Goal: Answer question/provide support: Share knowledge or assist other users

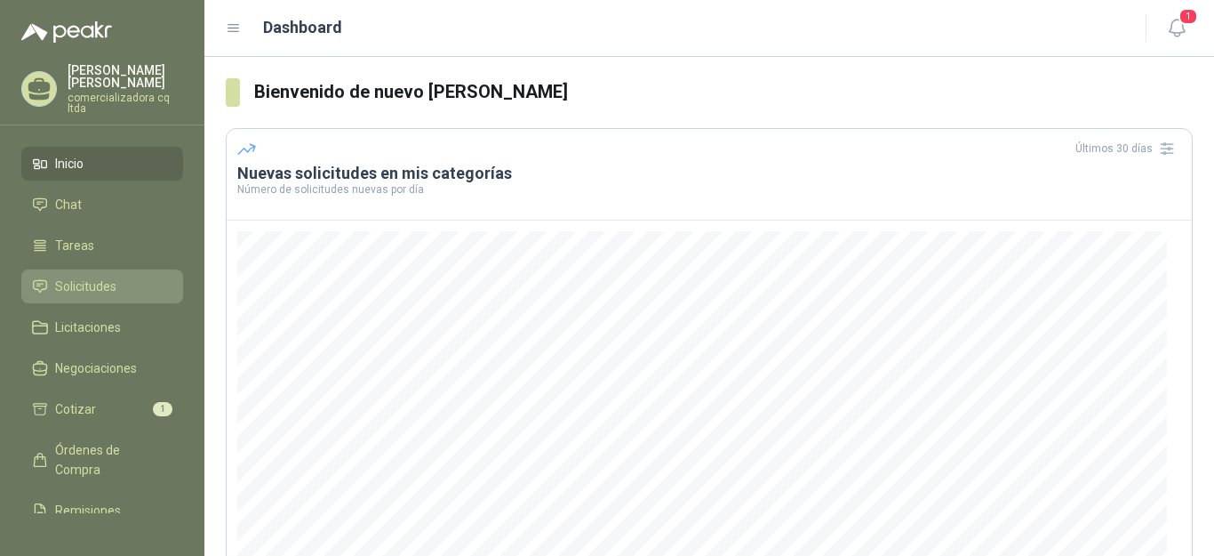
click at [94, 293] on span "Solicitudes" at bounding box center [85, 286] width 61 height 20
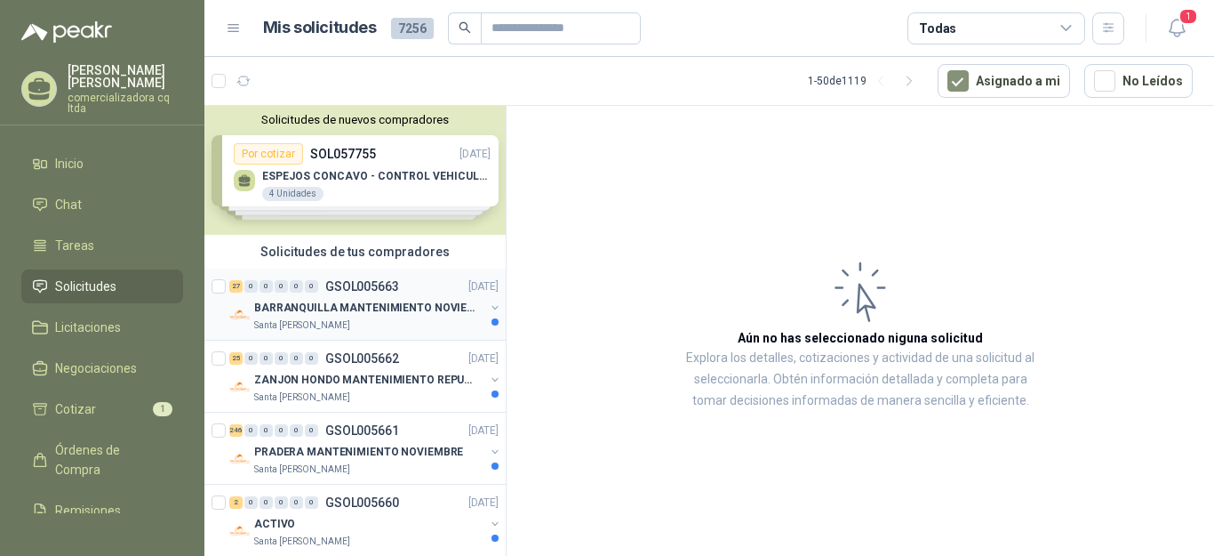
click at [298, 305] on p "BARRANQUILLA MANTENIMIENTO NOVIEMBRE" at bounding box center [364, 308] width 221 height 17
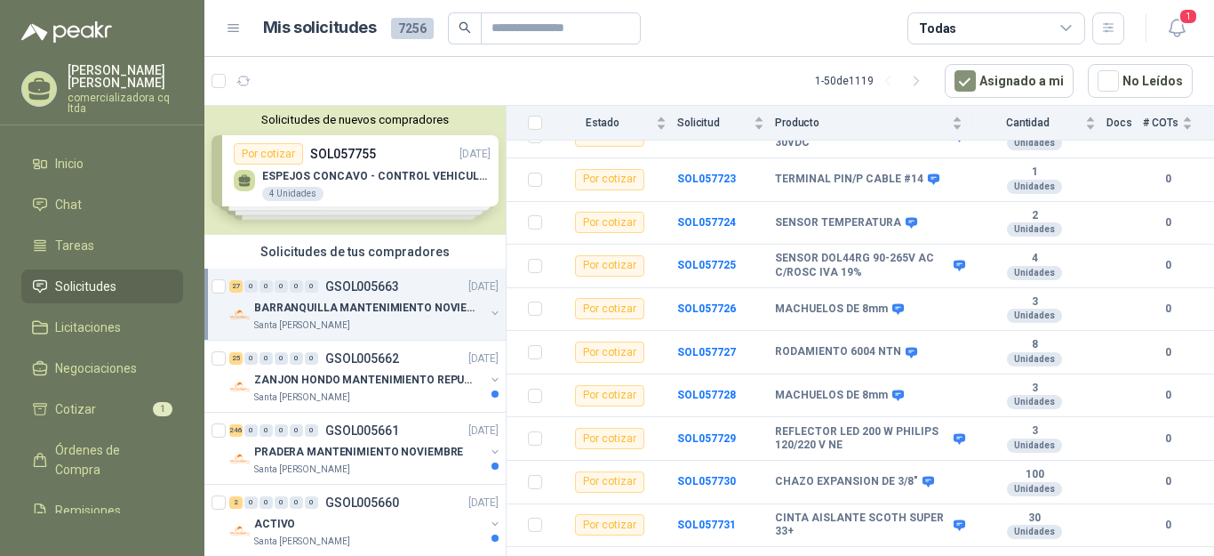
scroll to position [265, 0]
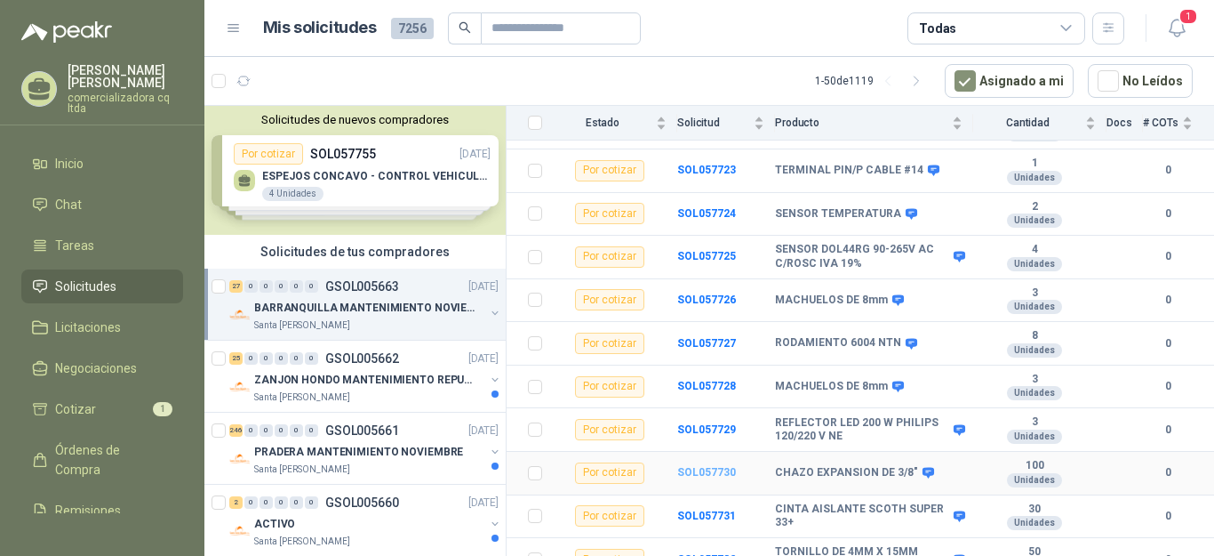
click at [700, 466] on b "SOL057730" at bounding box center [706, 472] width 59 height 12
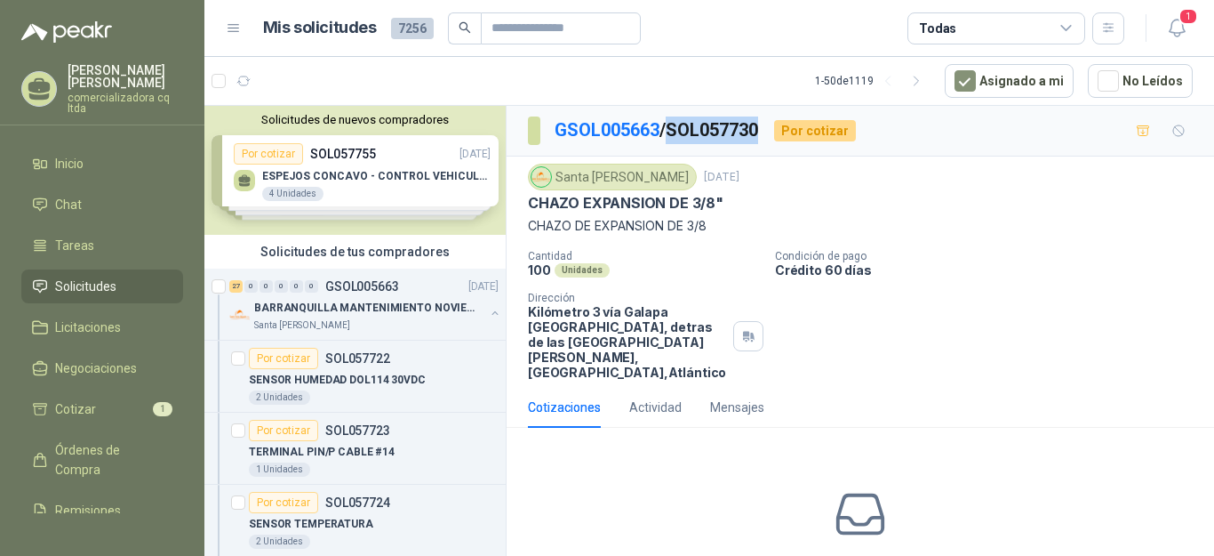
drag, startPoint x: 676, startPoint y: 129, endPoint x: 770, endPoint y: 140, distance: 93.9
click at [770, 140] on div "GSOL005663 / SOL057730 Por cotizar" at bounding box center [692, 130] width 328 height 28
copy p "SOL057730"
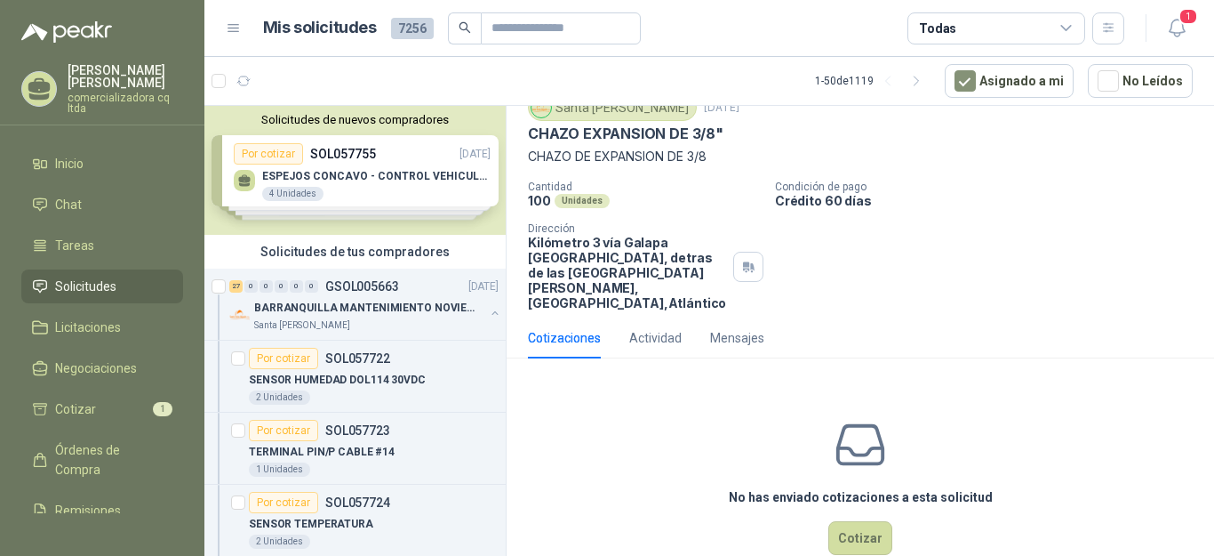
scroll to position [72, 0]
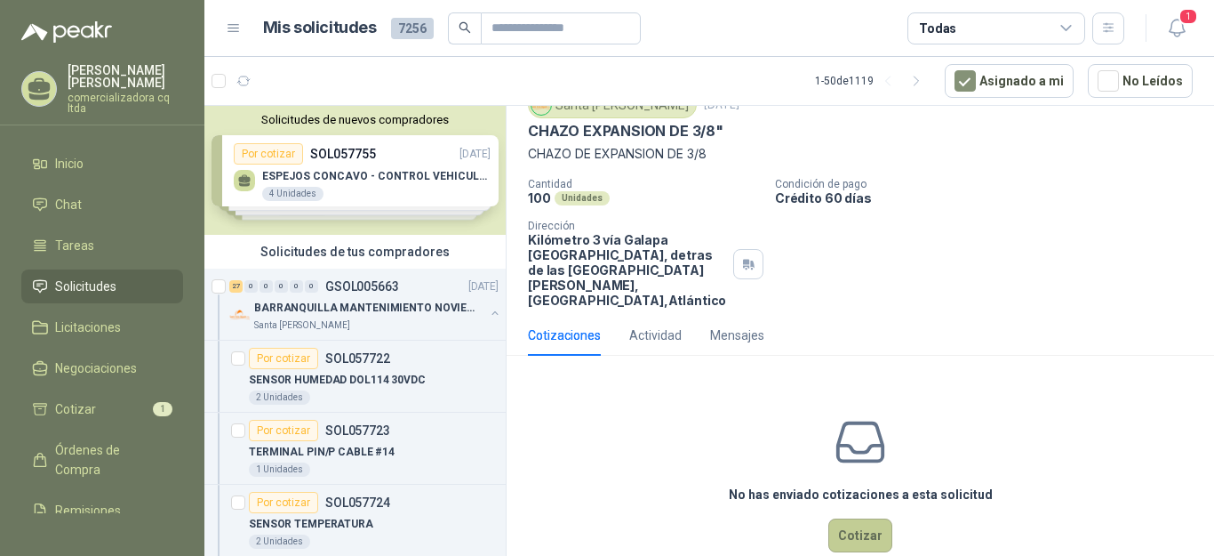
click at [850, 533] on button "Cotizar" at bounding box center [860, 535] width 64 height 34
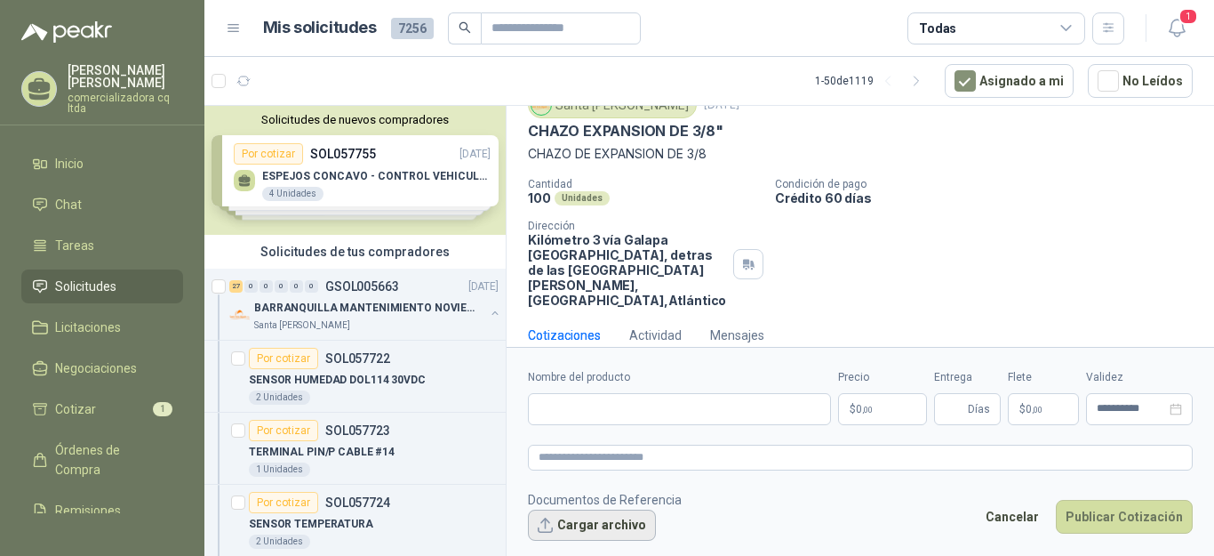
click at [615, 532] on button "Cargar archivo" at bounding box center [592, 525] width 128 height 32
click at [589, 413] on input "Nombre del producto" at bounding box center [679, 409] width 303 height 32
type input "**********"
click at [858, 411] on span "0 ,00" at bounding box center [864, 409] width 17 height 11
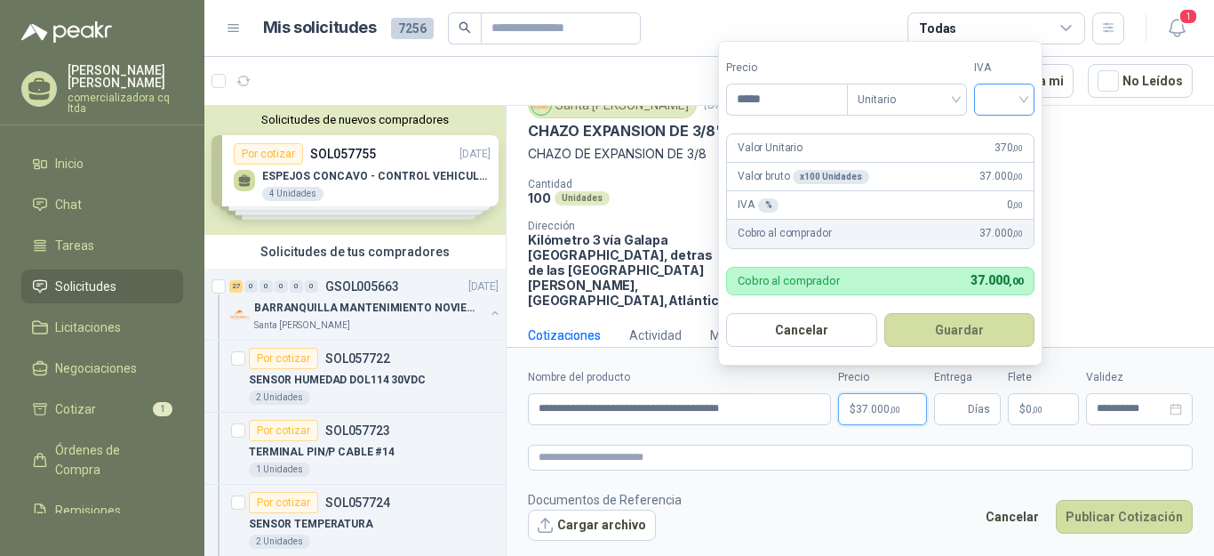
type input "*****"
click at [1023, 97] on input "search" at bounding box center [1004, 97] width 39 height 27
click at [1015, 131] on div "19%" at bounding box center [1008, 137] width 33 height 20
click at [964, 400] on span "Días" at bounding box center [967, 409] width 67 height 32
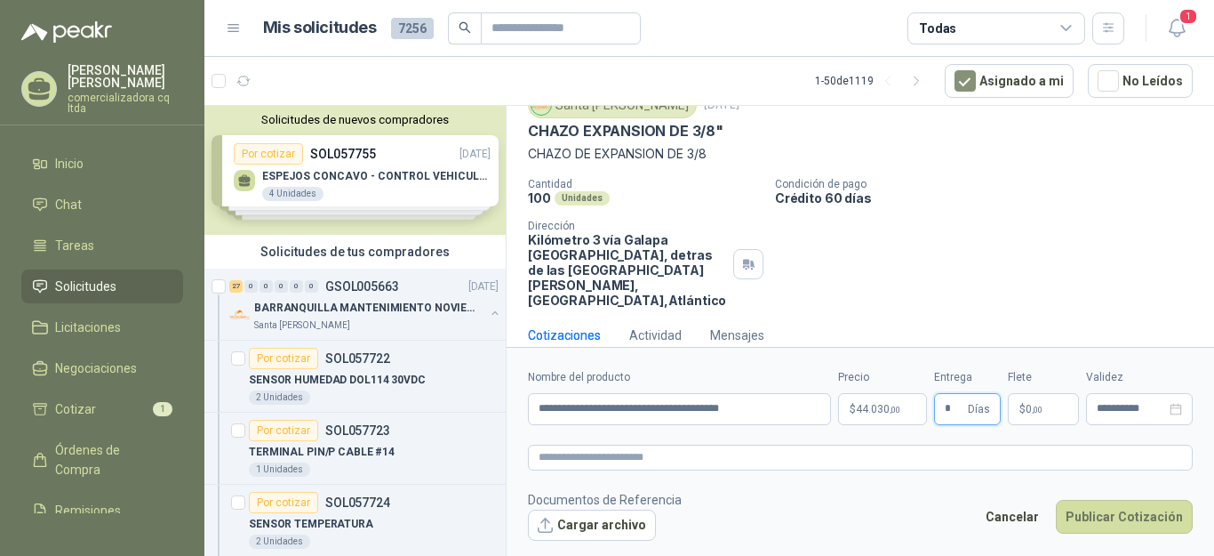
type input "*"
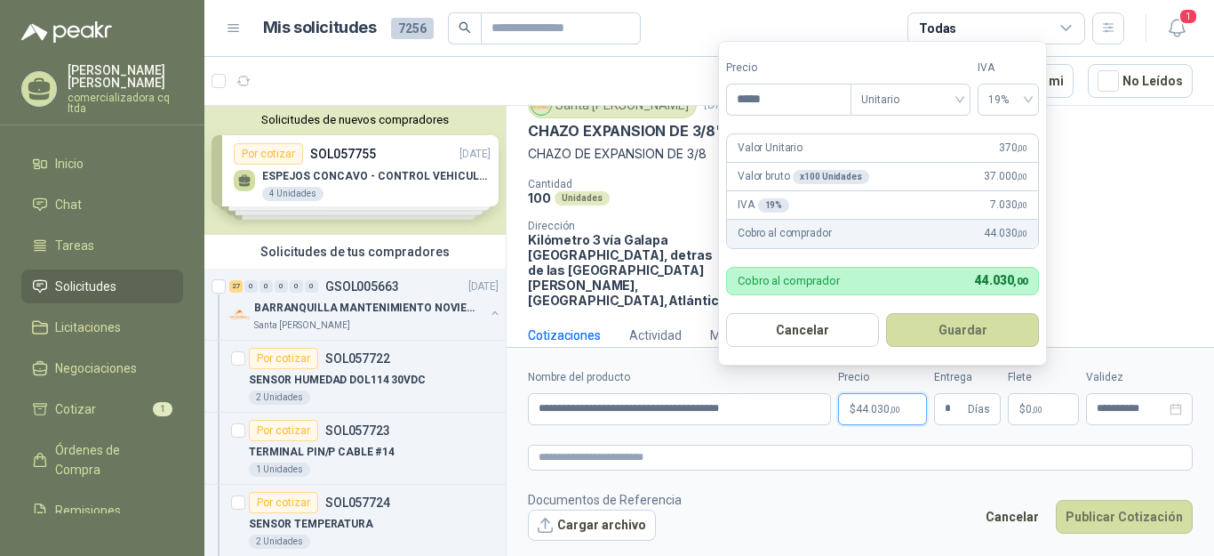
click at [871, 410] on span "44.030 ,00" at bounding box center [878, 409] width 44 height 11
click at [963, 329] on button "Guardar" at bounding box center [962, 330] width 153 height 34
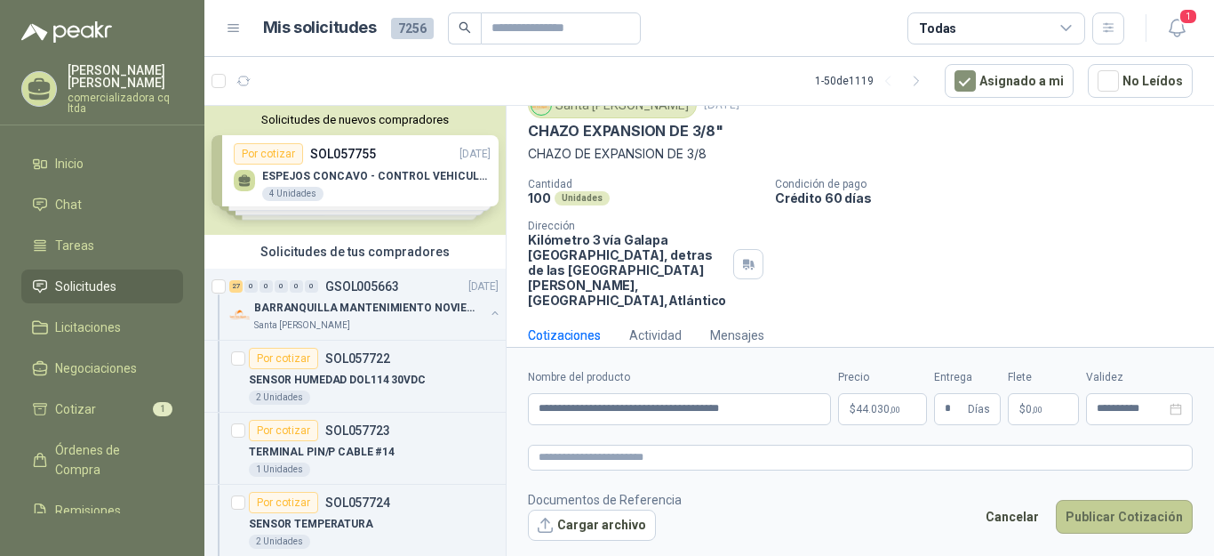
click at [1104, 520] on button "Publicar Cotización" at bounding box center [1124, 517] width 137 height 34
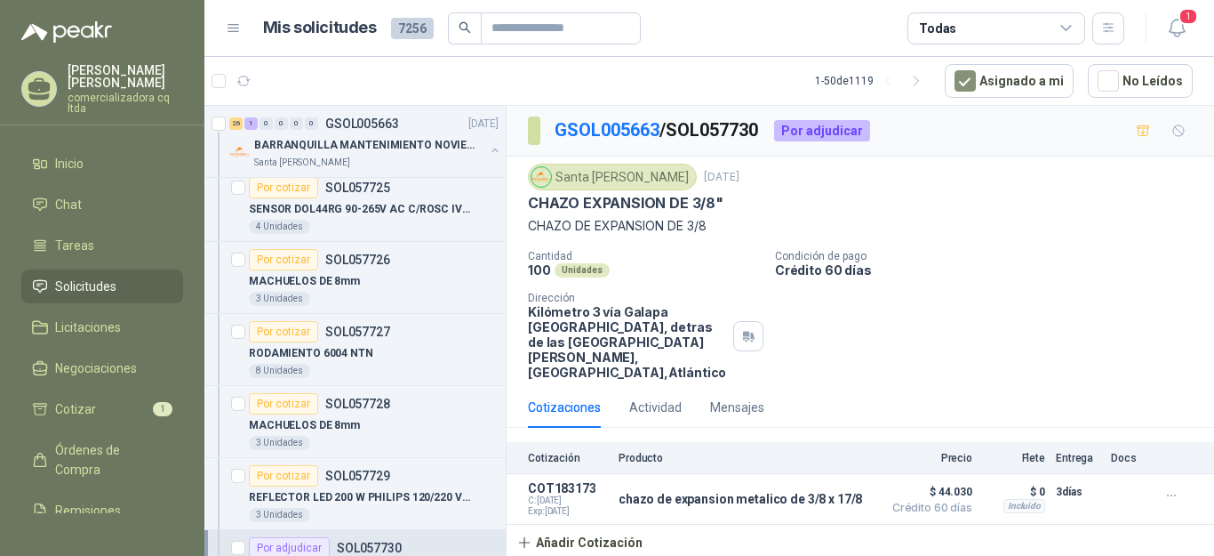
scroll to position [427, 0]
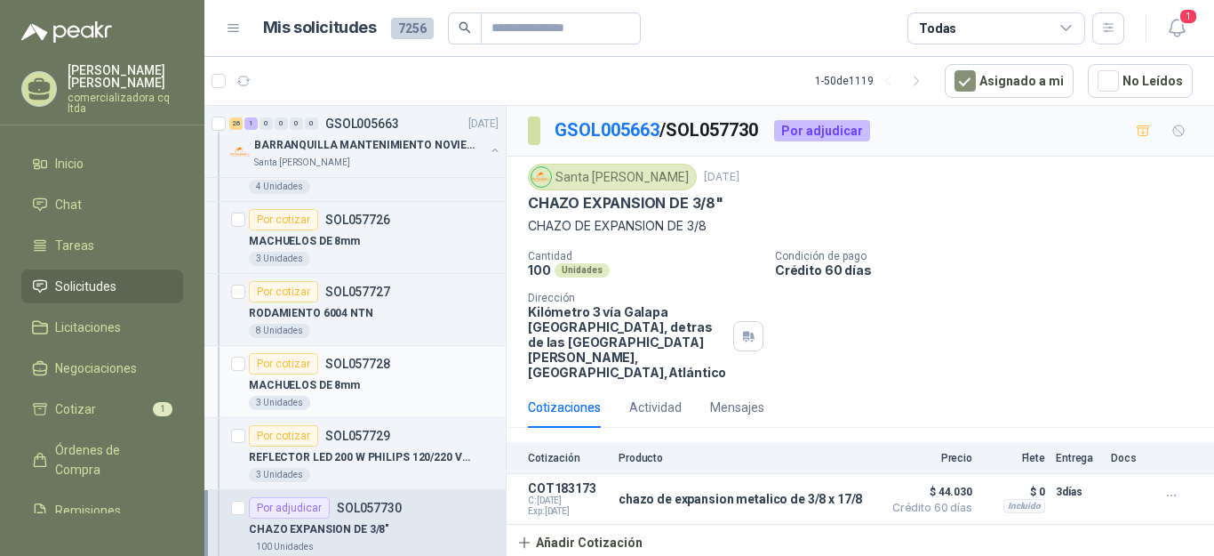
click at [327, 389] on p "MACHUELOS DE 8mm" at bounding box center [304, 385] width 111 height 17
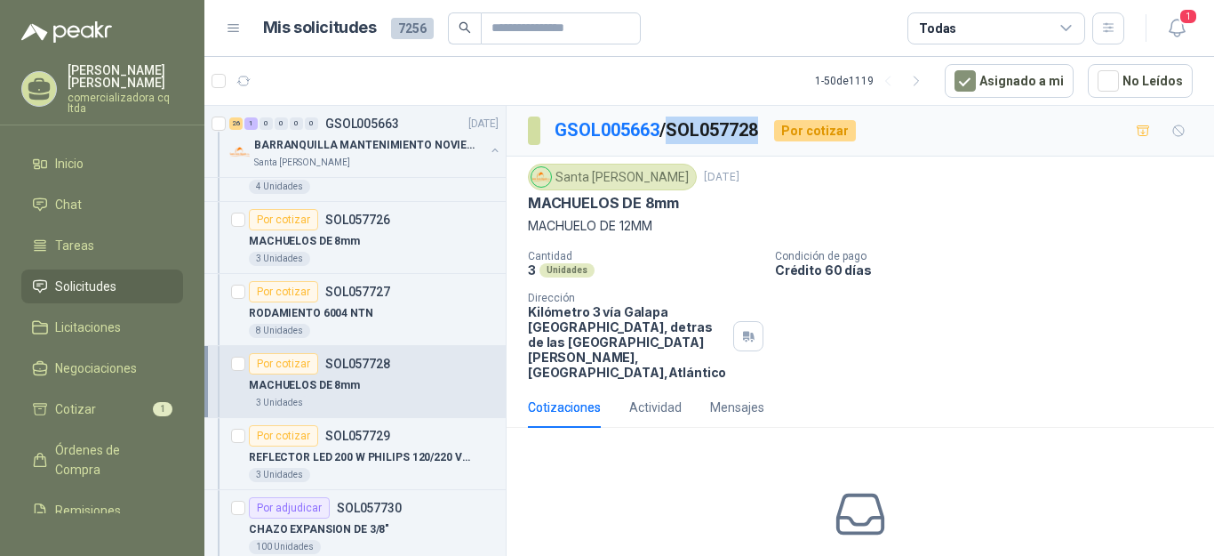
drag, startPoint x: 694, startPoint y: 128, endPoint x: 765, endPoint y: 128, distance: 71.1
click at [760, 128] on p "GSOL005663 / SOL057728" at bounding box center [657, 130] width 205 height 28
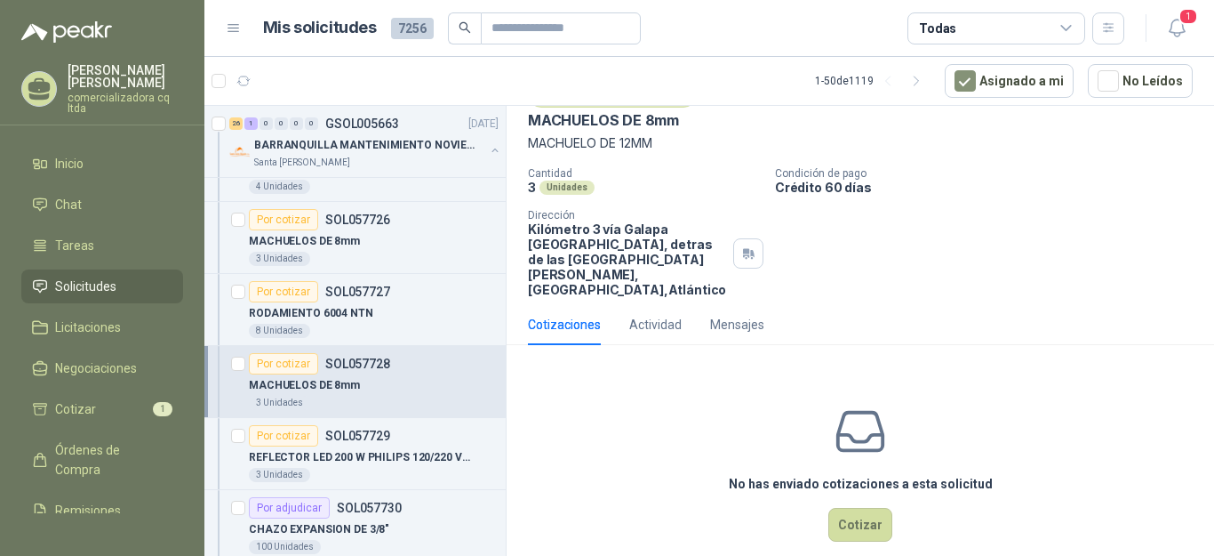
scroll to position [107, 0]
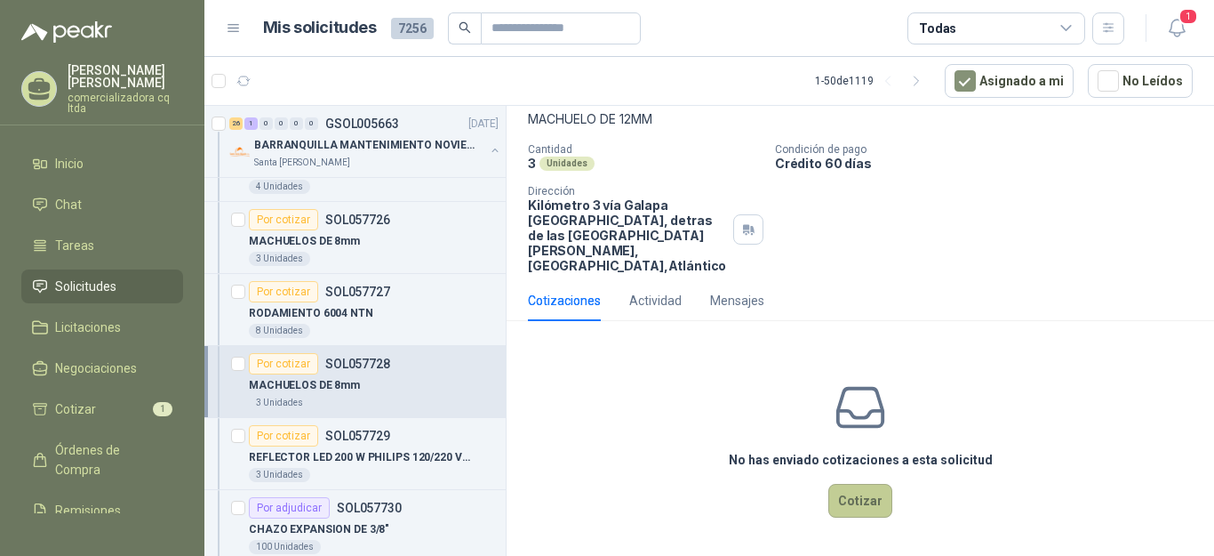
click at [862, 508] on button "Cotizar" at bounding box center [860, 501] width 64 height 34
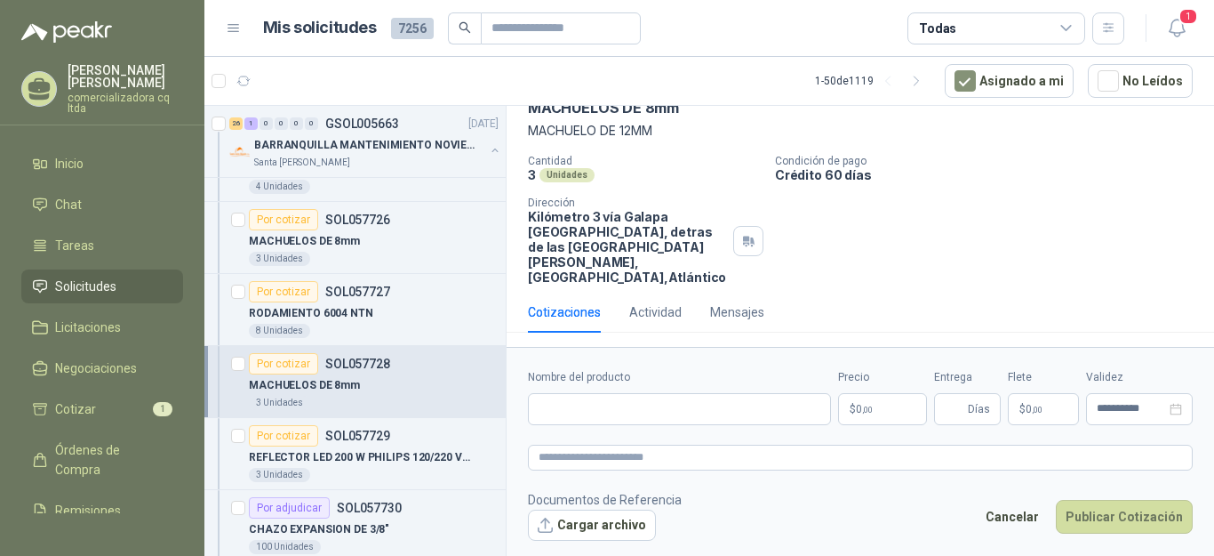
scroll to position [95, 0]
click at [600, 527] on button "Cargar archivo" at bounding box center [592, 525] width 128 height 32
click at [556, 406] on input "Nombre del producto" at bounding box center [679, 409] width 303 height 32
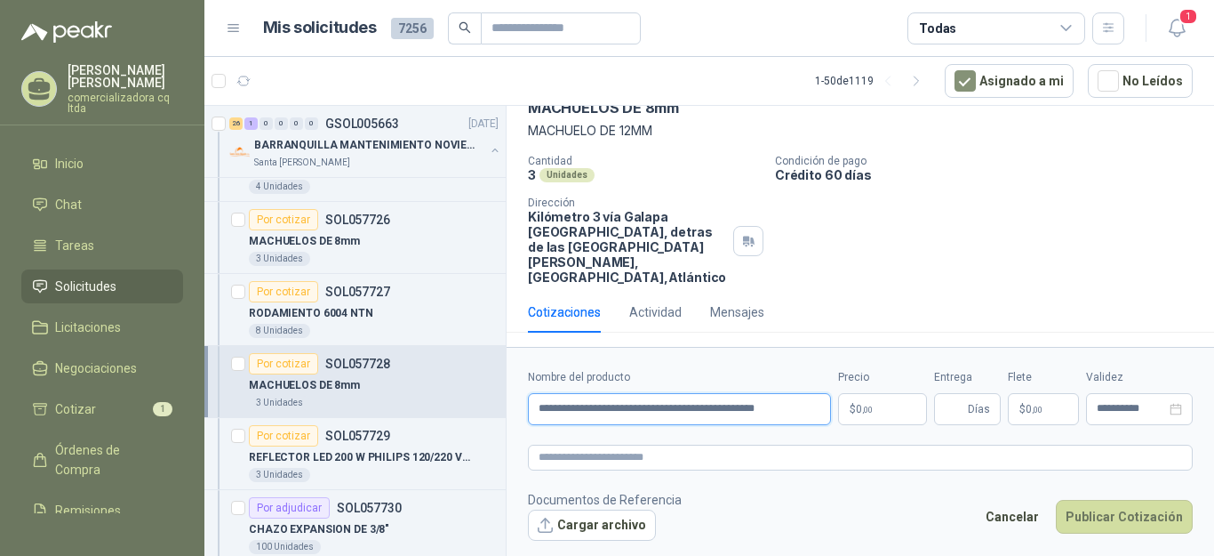
type input "**********"
click at [891, 395] on p "$ 0 ,00" at bounding box center [882, 409] width 89 height 32
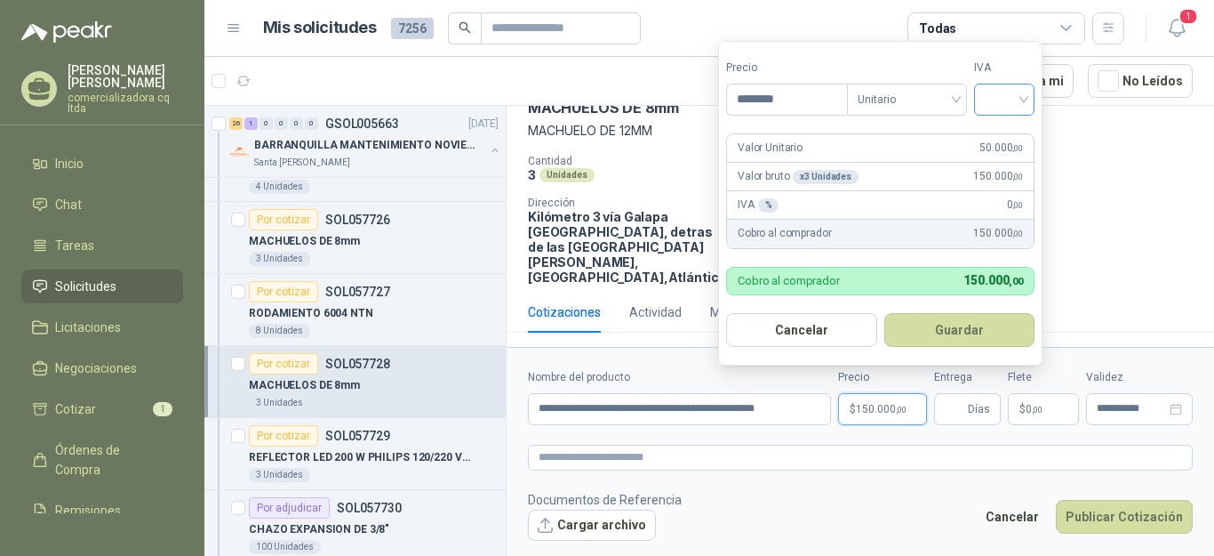
click at [1029, 99] on div at bounding box center [1004, 100] width 60 height 32
type input "********"
click at [1021, 134] on div "19%" at bounding box center [1008, 137] width 33 height 20
click at [977, 331] on button "Guardar" at bounding box center [962, 330] width 153 height 34
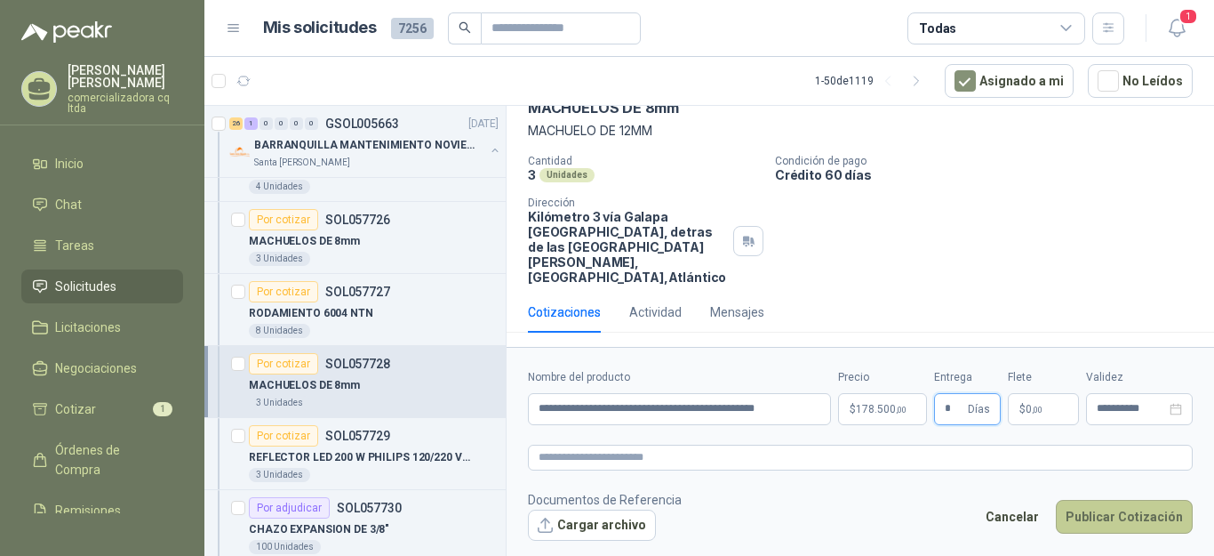
type input "*"
click at [1108, 520] on button "Publicar Cotización" at bounding box center [1124, 517] width 137 height 34
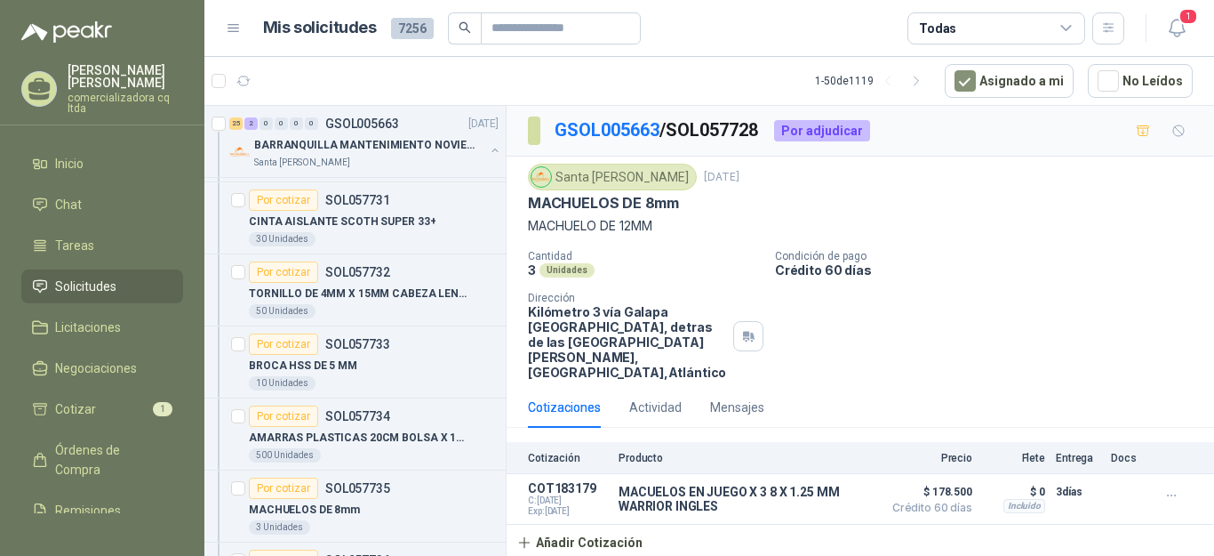
scroll to position [853, 0]
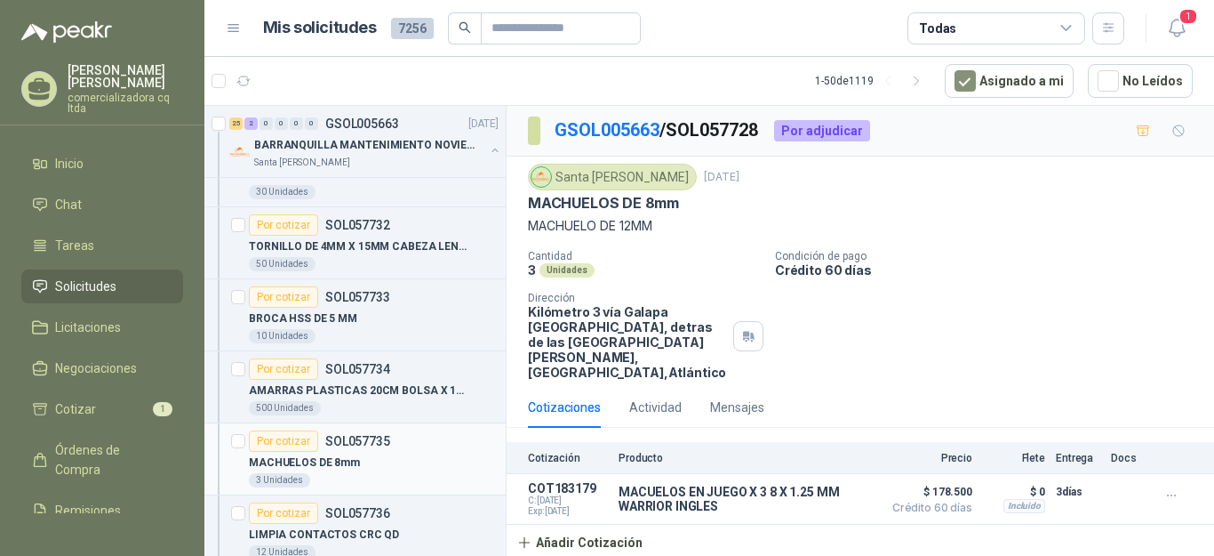
click at [368, 452] on div "MACHUELOS DE 8mm" at bounding box center [374, 462] width 250 height 21
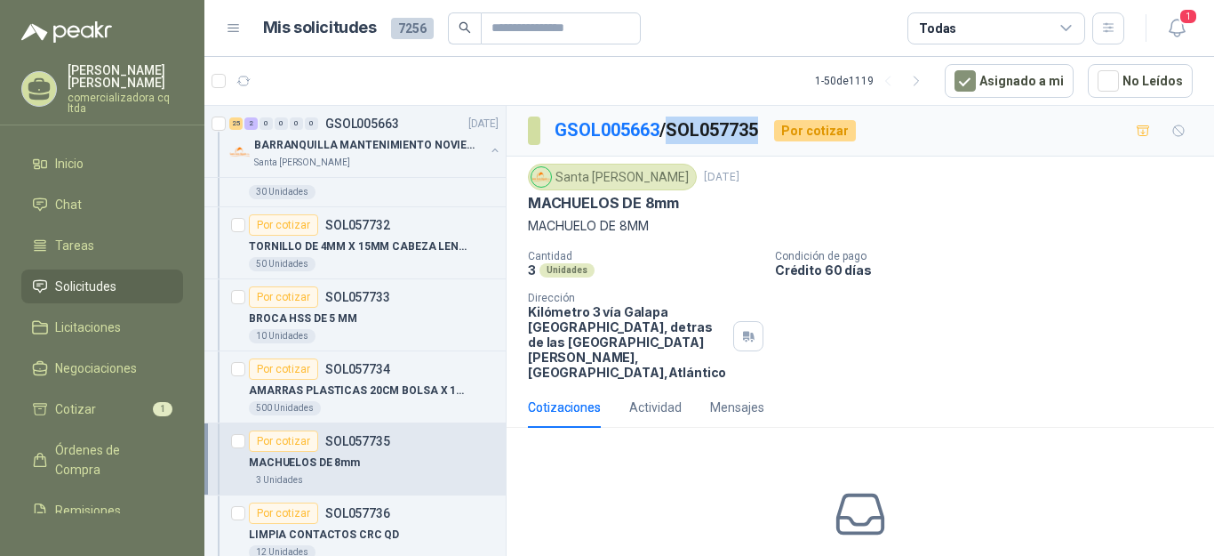
drag, startPoint x: 676, startPoint y: 125, endPoint x: 767, endPoint y: 126, distance: 90.7
click at [760, 126] on p "GSOL005663 / SOL057735" at bounding box center [657, 130] width 205 height 28
copy p "SOL057735"
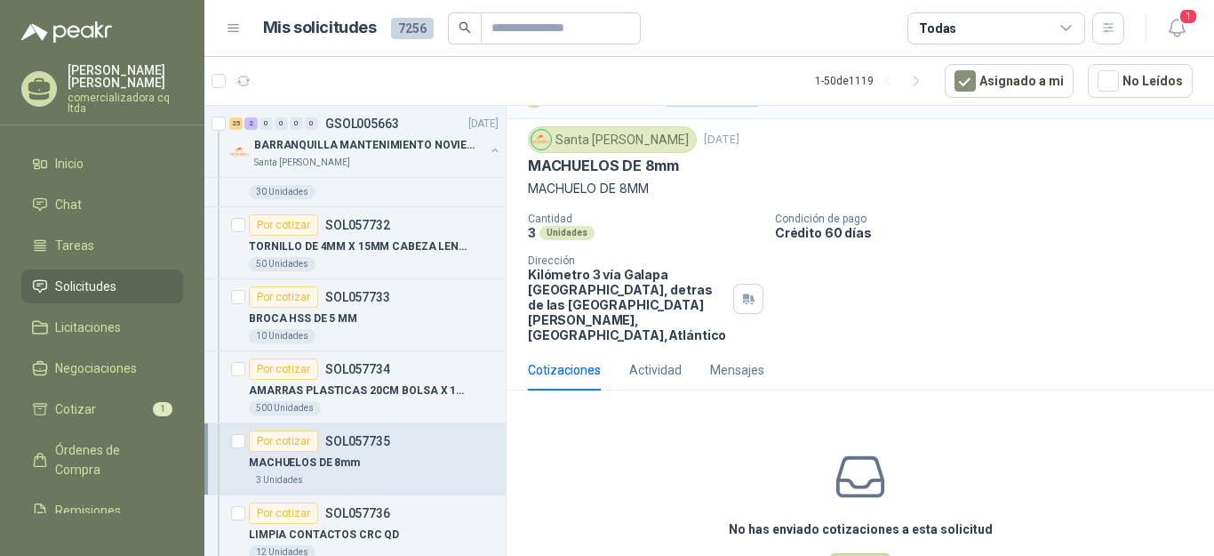
scroll to position [60, 0]
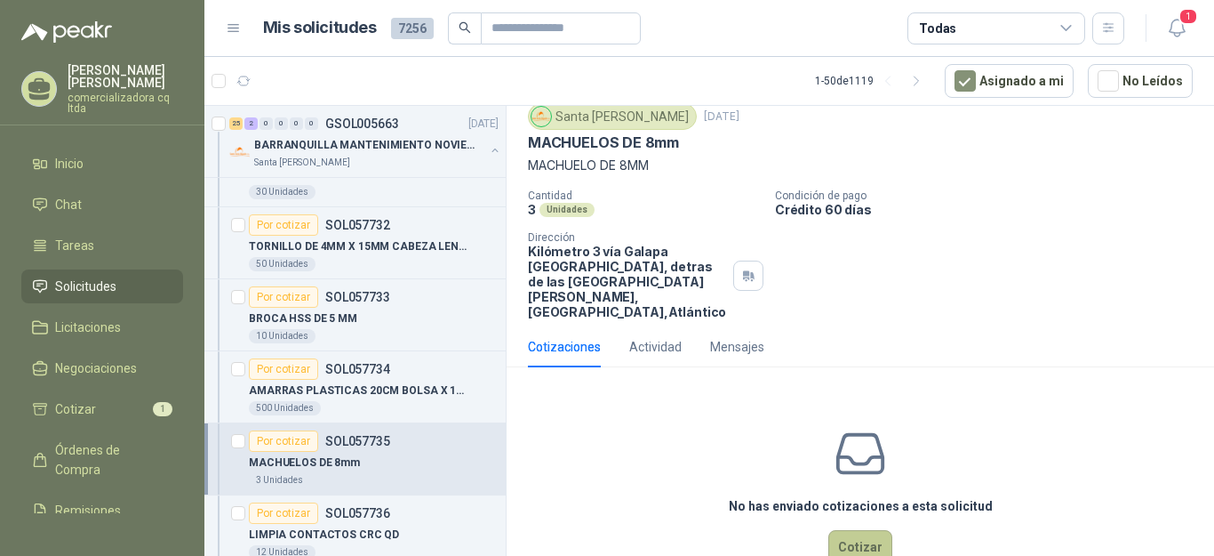
click at [853, 540] on button "Cotizar" at bounding box center [860, 547] width 64 height 34
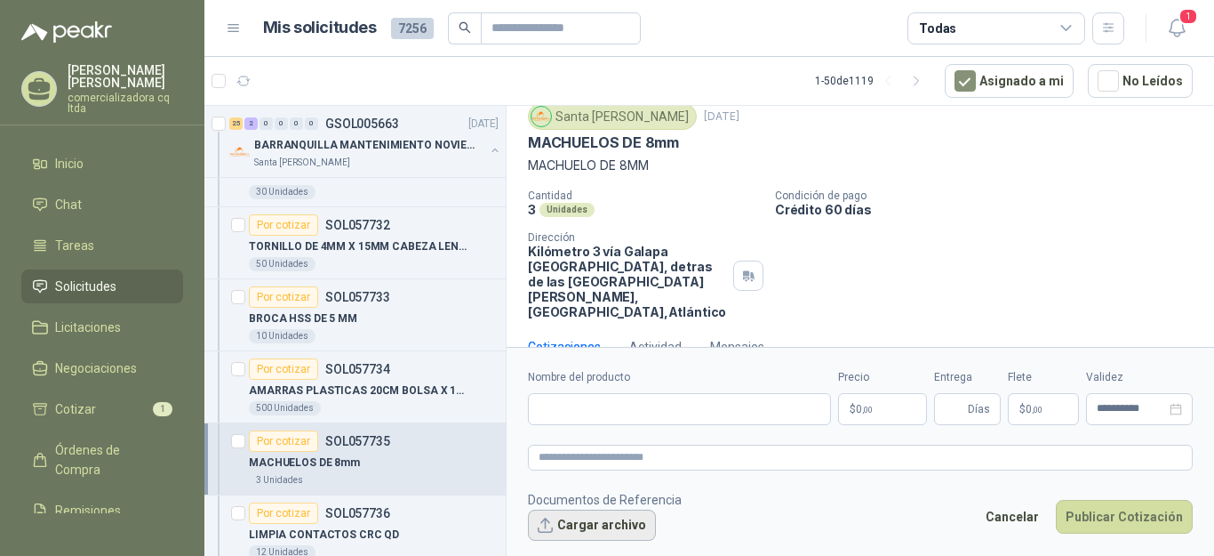
click at [620, 524] on button "Cargar archivo" at bounding box center [592, 525] width 128 height 32
click at [541, 411] on input "Nombre del producto" at bounding box center [679, 409] width 303 height 32
type input "*"
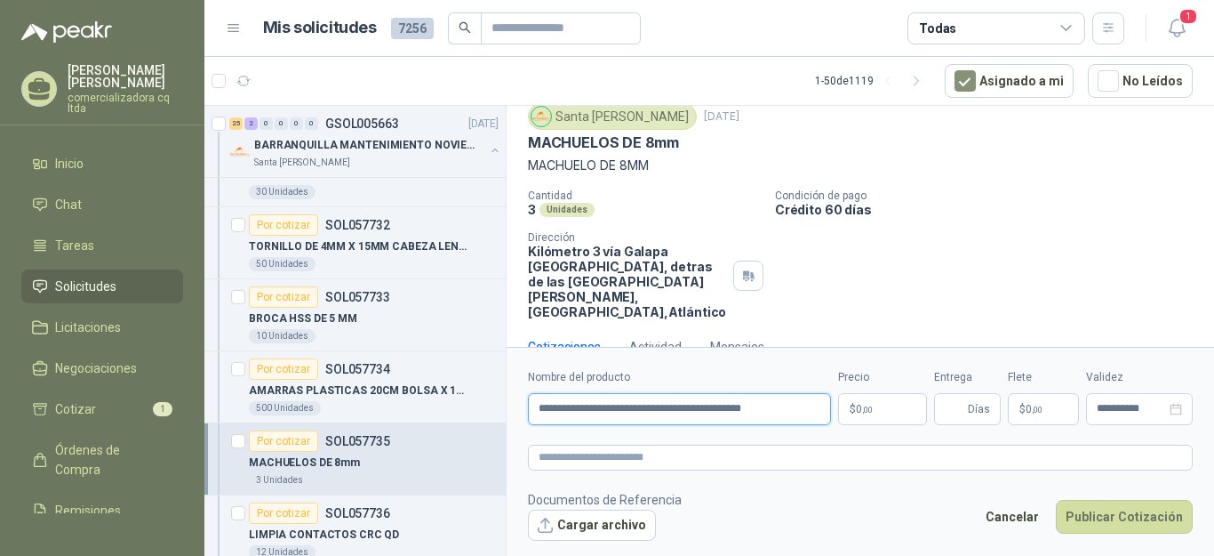
type input "**********"
click at [882, 413] on p "$ 0 ,00" at bounding box center [882, 409] width 89 height 32
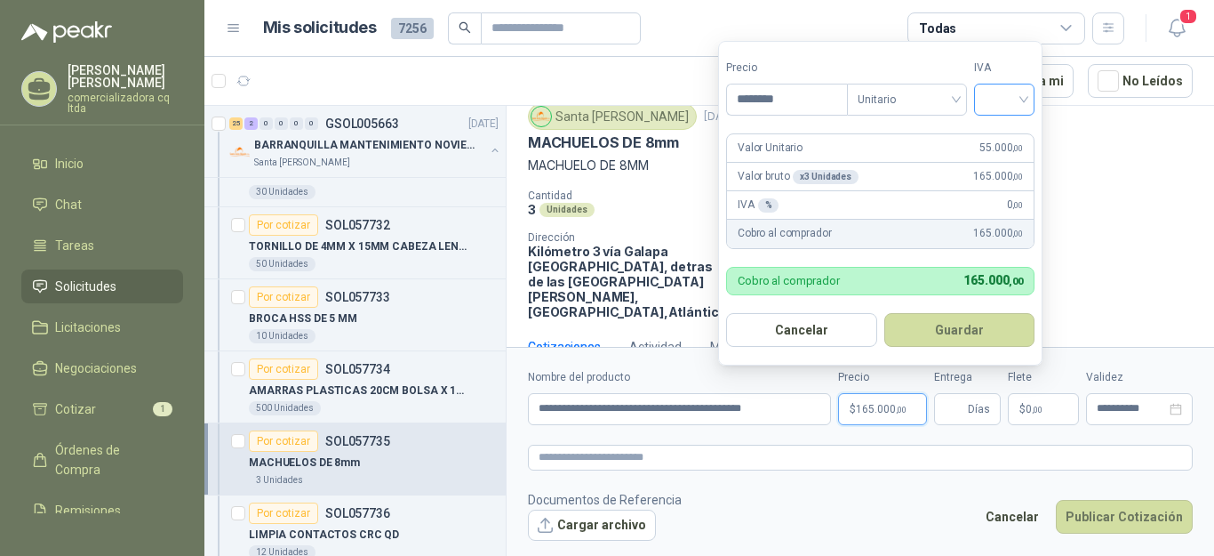
type input "********"
click at [1024, 99] on input "search" at bounding box center [1004, 97] width 39 height 27
click at [1014, 138] on div "19%" at bounding box center [1008, 137] width 33 height 20
click at [939, 332] on button "Guardar" at bounding box center [962, 330] width 153 height 34
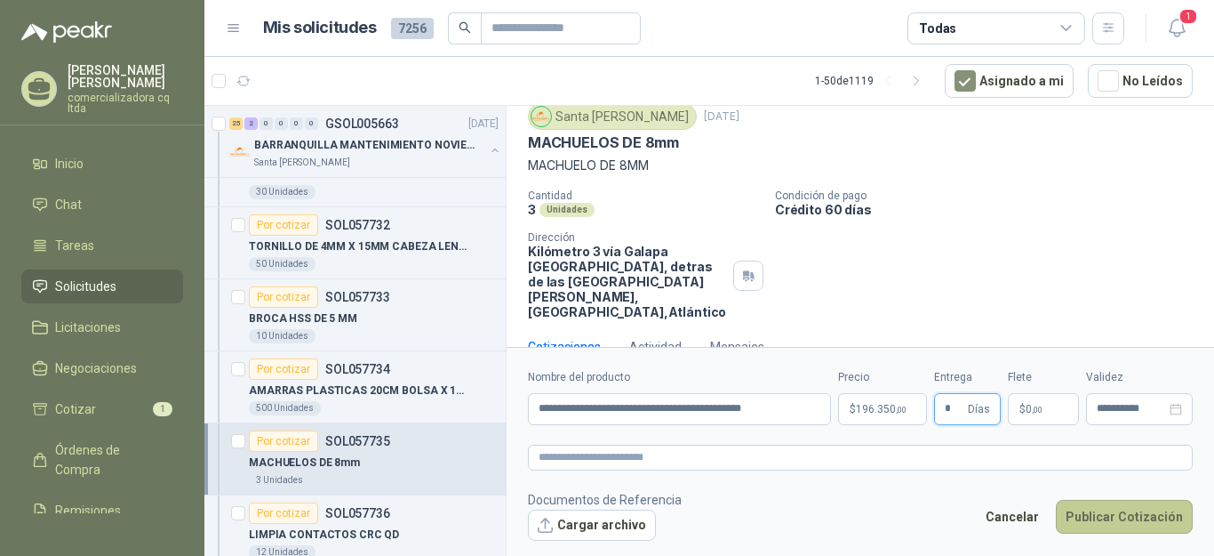
type input "*"
click at [1150, 528] on button "Publicar Cotización" at bounding box center [1124, 517] width 137 height 34
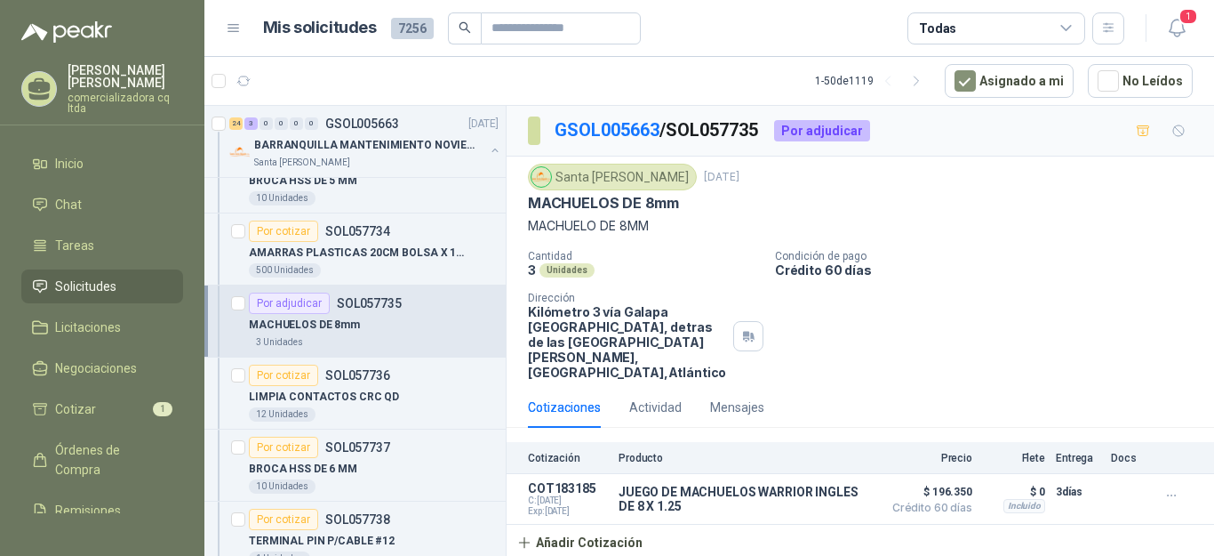
scroll to position [1026, 0]
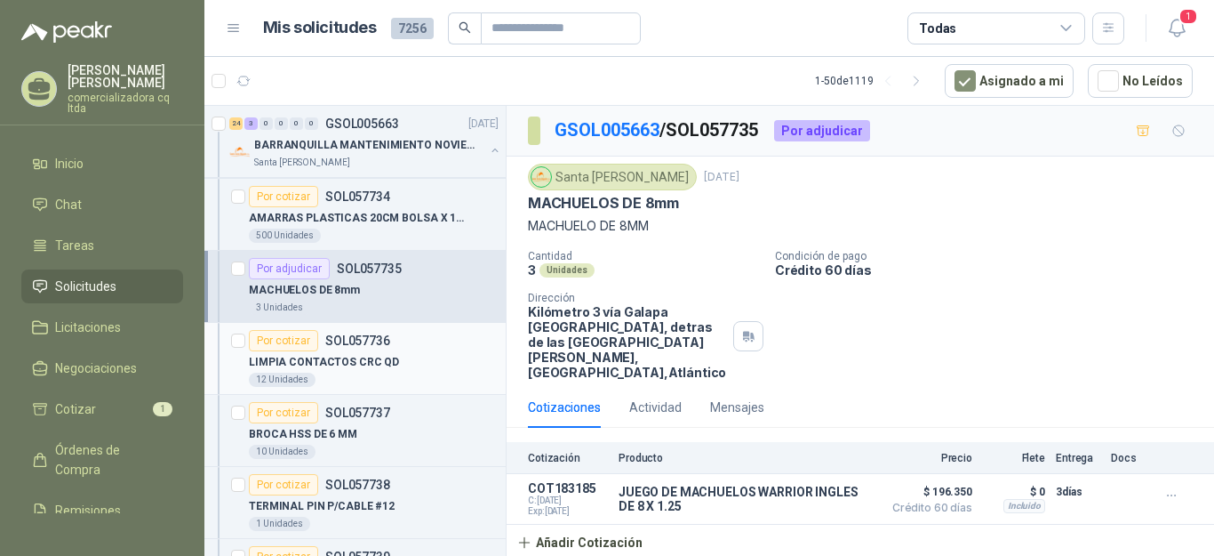
click at [313, 364] on p "LIMPIA CONTACTOS CRC QD" at bounding box center [324, 362] width 150 height 17
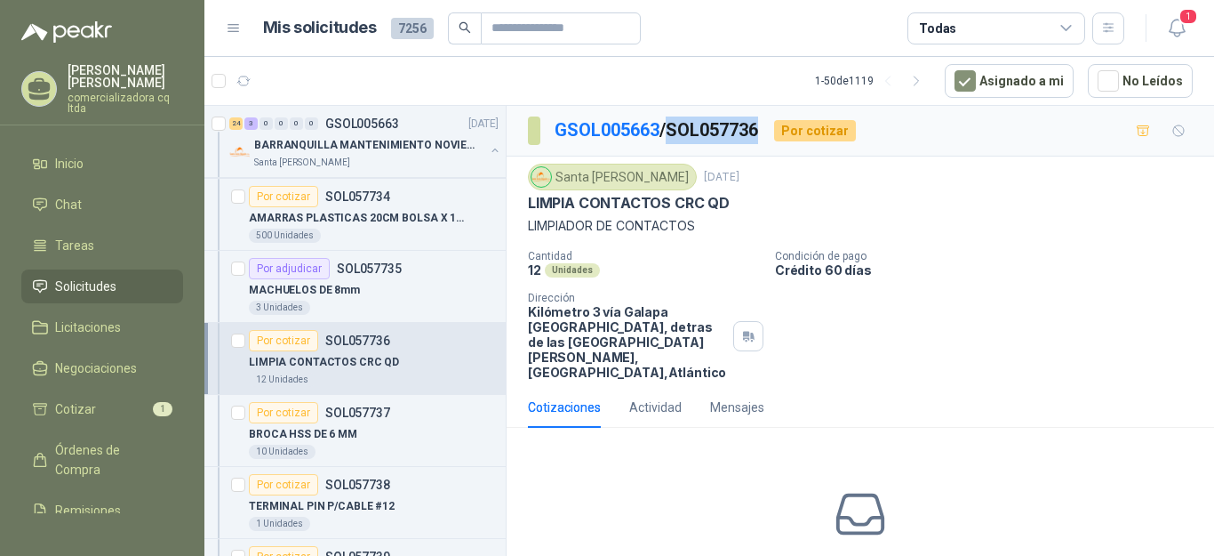
drag, startPoint x: 678, startPoint y: 125, endPoint x: 772, endPoint y: 125, distance: 93.3
click at [772, 125] on div "GSOL005663 / SOL057736 Por cotizar" at bounding box center [692, 130] width 328 height 28
copy p "SOL057736"
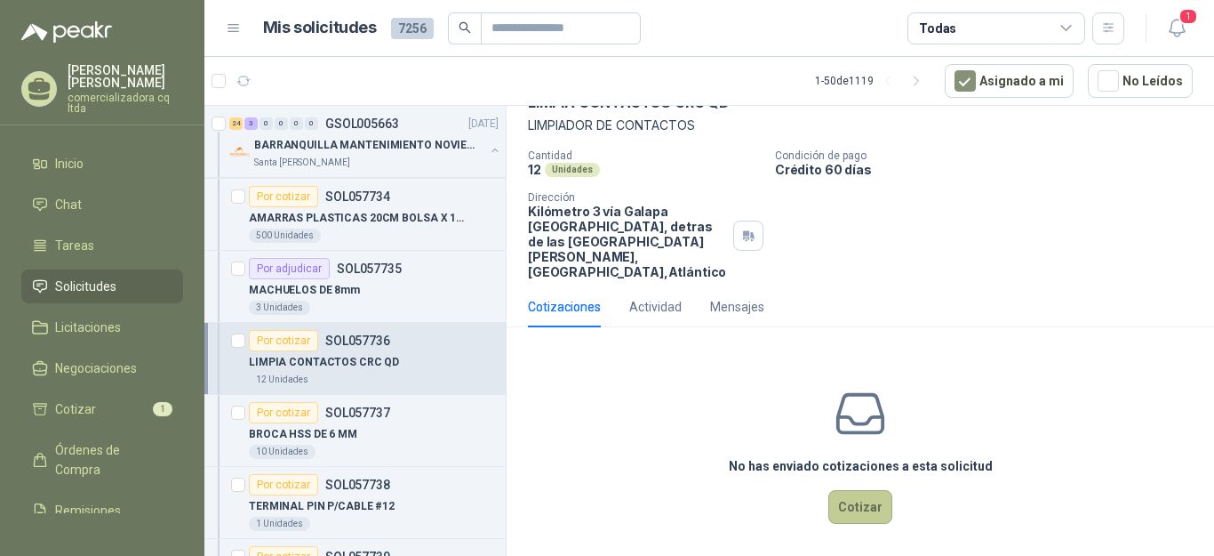
drag, startPoint x: 864, startPoint y: 510, endPoint x: 855, endPoint y: 511, distance: 8.9
click at [855, 511] on button "Cotizar" at bounding box center [860, 507] width 64 height 34
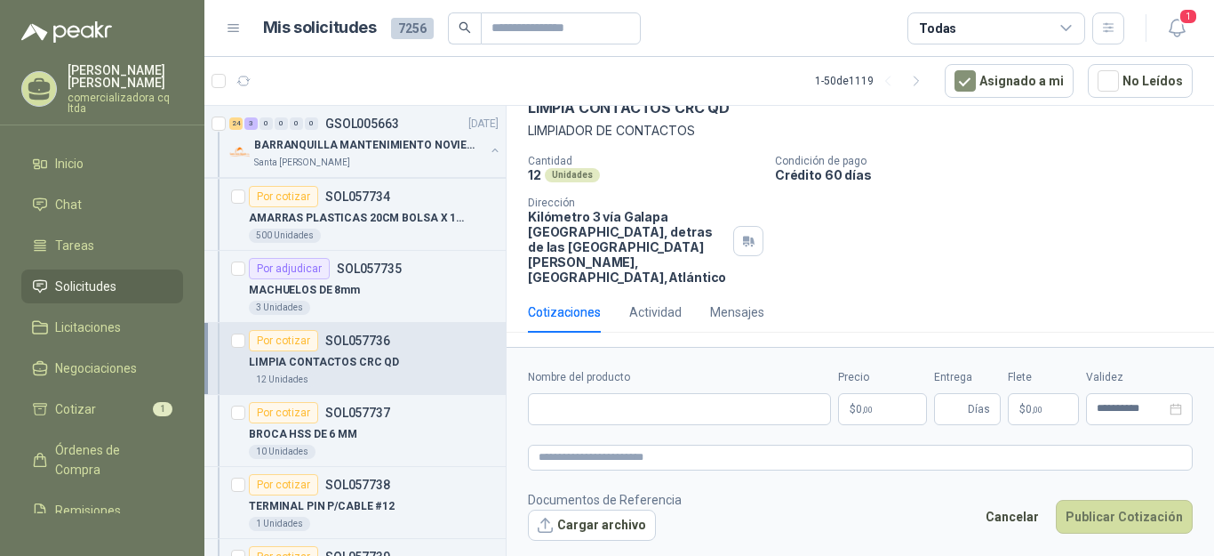
scroll to position [95, 0]
click at [630, 531] on button "Cargar archivo" at bounding box center [592, 525] width 128 height 32
click at [570, 399] on input "Nombre del producto" at bounding box center [679, 409] width 303 height 32
type input "**********"
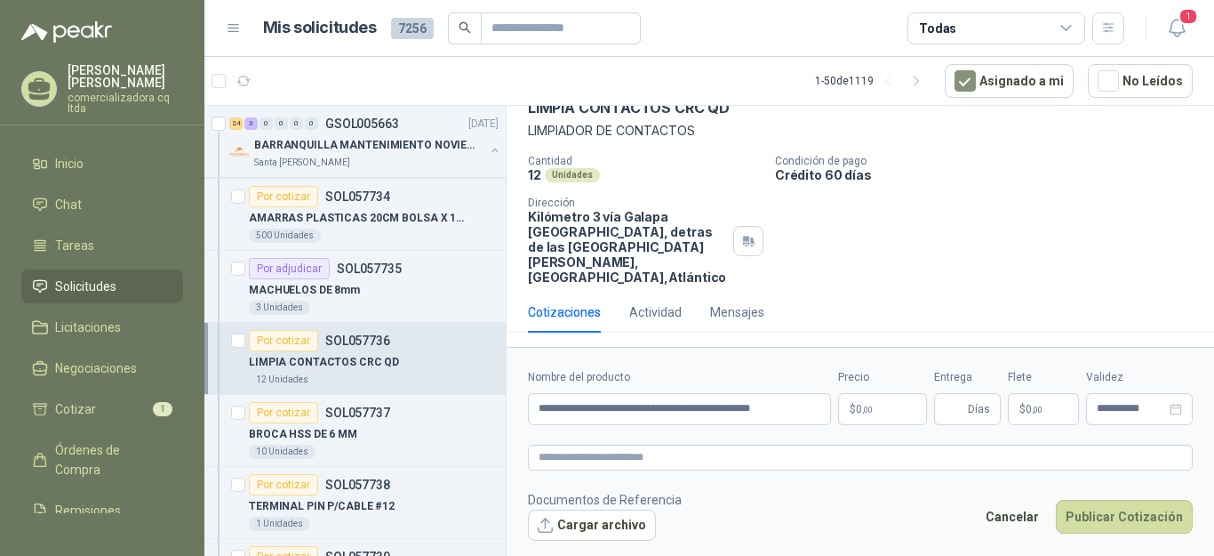
click at [893, 400] on p "$ 0 ,00" at bounding box center [882, 409] width 89 height 32
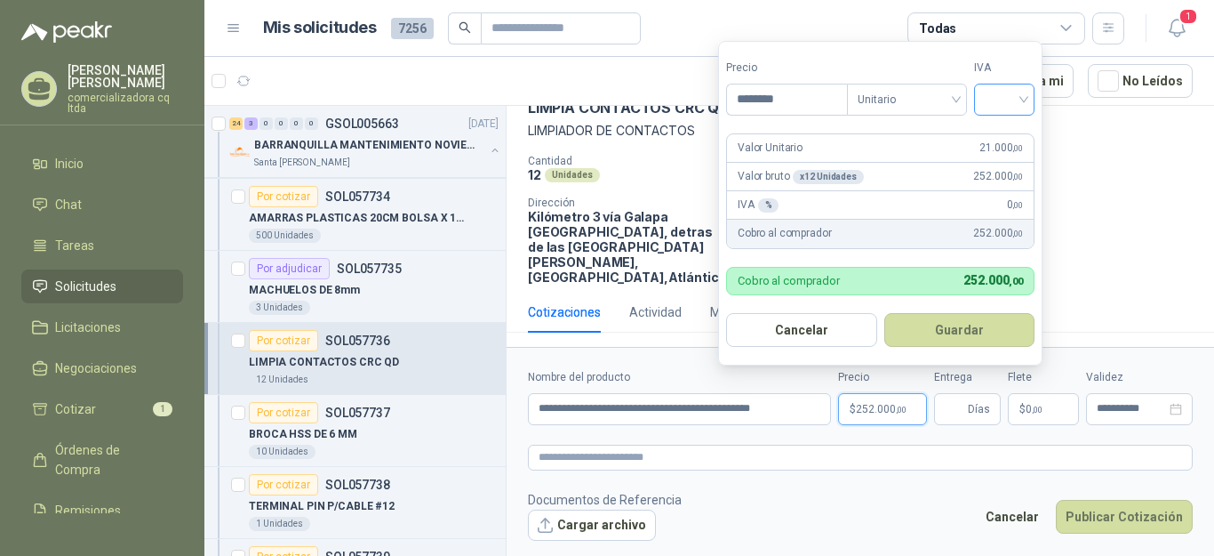
click at [1030, 98] on div at bounding box center [1004, 100] width 60 height 32
type input "********"
click at [991, 141] on div "19%" at bounding box center [1008, 137] width 54 height 28
click at [966, 332] on button "Guardar" at bounding box center [962, 330] width 153 height 34
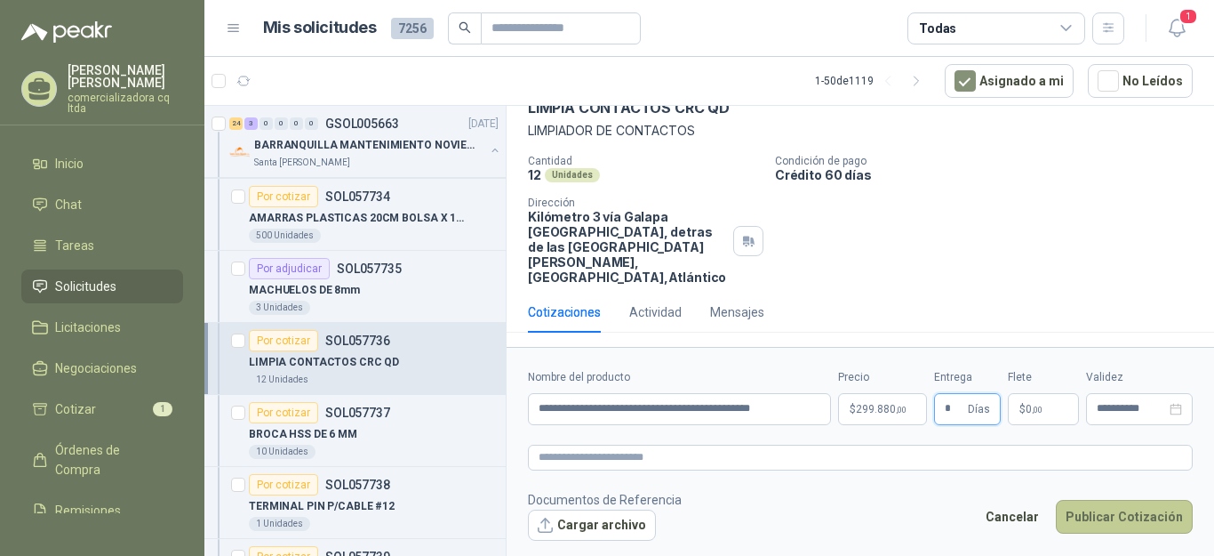
type input "*"
click at [1091, 521] on button "Publicar Cotización" at bounding box center [1124, 517] width 137 height 34
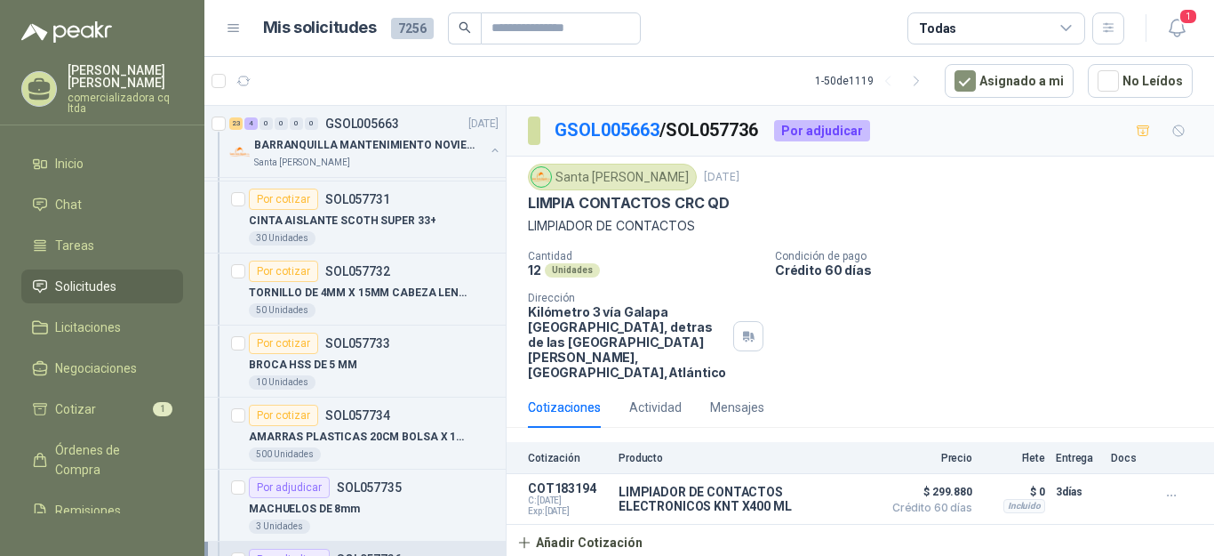
scroll to position [819, 0]
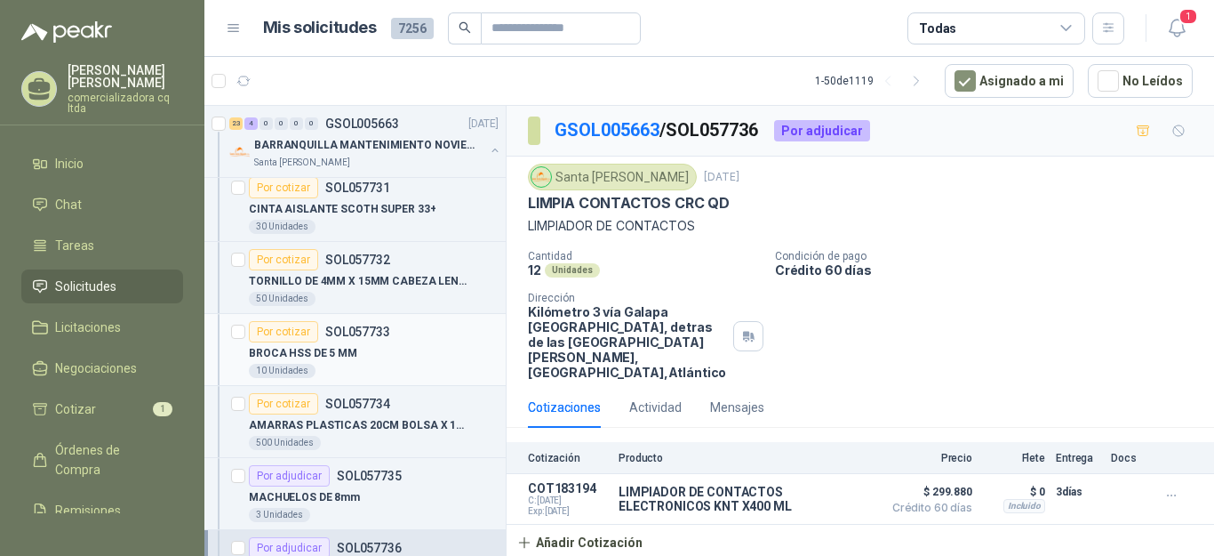
click at [334, 360] on p "BROCA HSS DE 5 MM" at bounding box center [303, 353] width 108 height 17
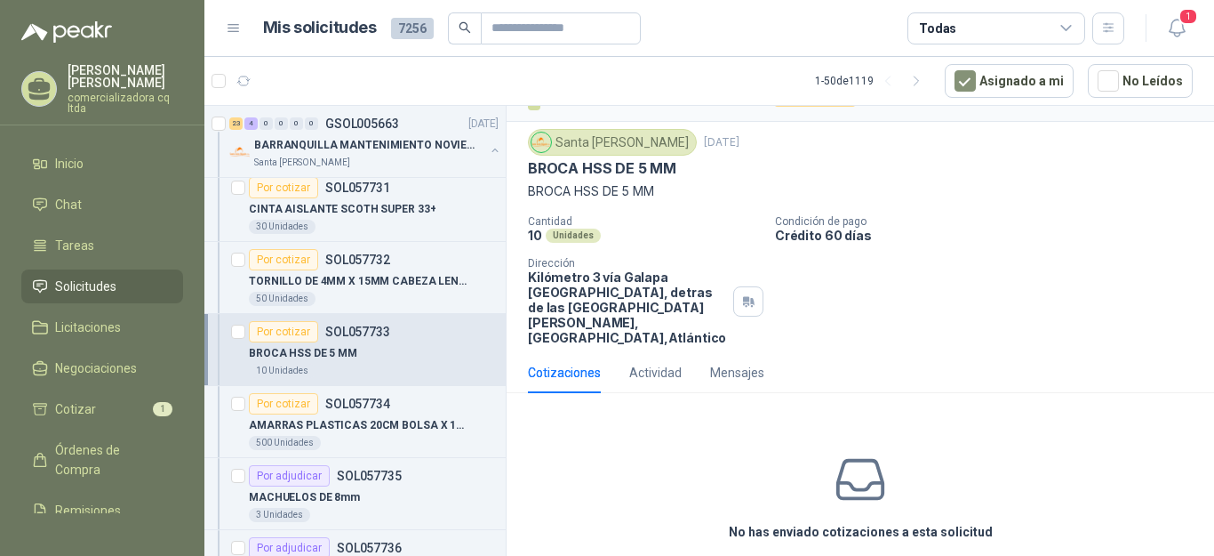
scroll to position [107, 0]
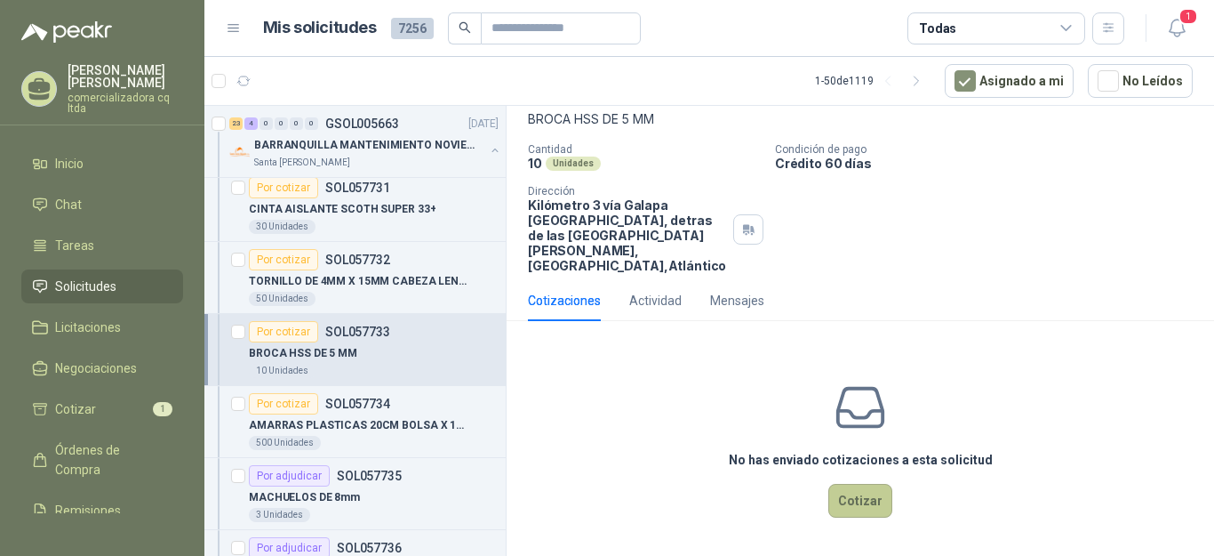
click at [856, 504] on button "Cotizar" at bounding box center [860, 501] width 64 height 34
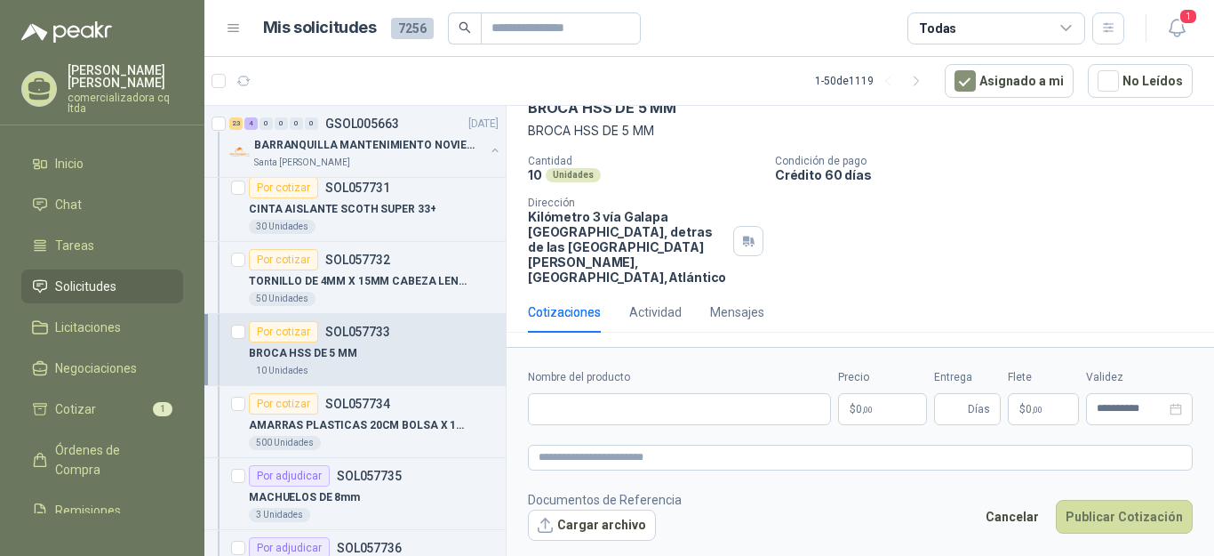
scroll to position [95, 0]
click at [608, 523] on button "Cargar archivo" at bounding box center [592, 525] width 128 height 32
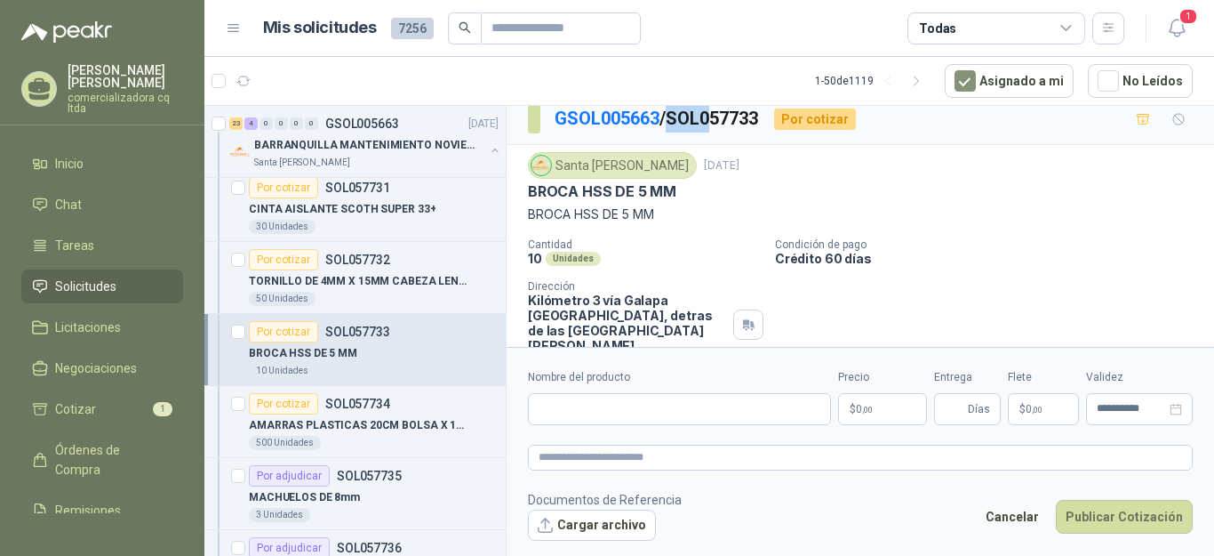
scroll to position [0, 0]
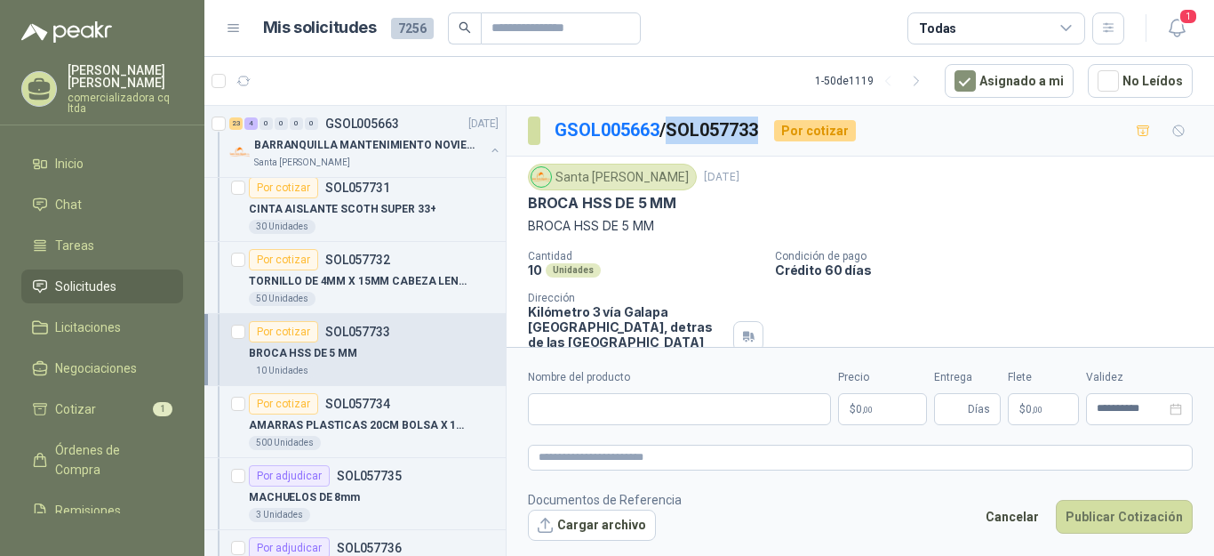
drag, startPoint x: 676, startPoint y: 113, endPoint x: 764, endPoint y: 118, distance: 88.2
click at [760, 118] on p "GSOL005663 / SOL057733" at bounding box center [657, 130] width 205 height 28
copy p "SOL057733"
click at [590, 520] on button "Cargar archivo" at bounding box center [592, 525] width 128 height 32
click at [619, 417] on input "Nombre del producto" at bounding box center [679, 409] width 303 height 32
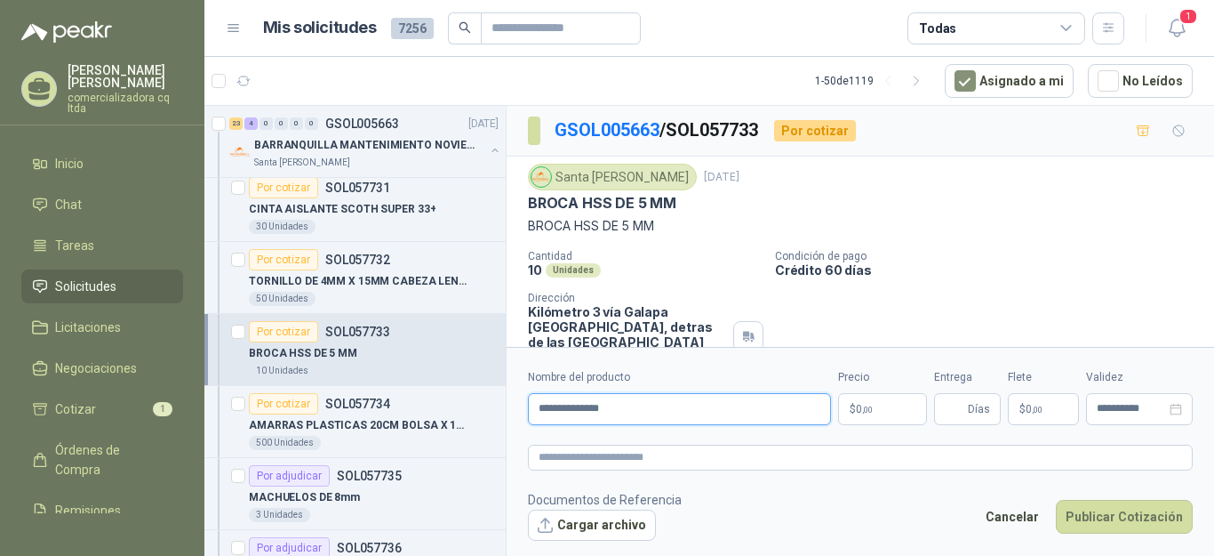
click at [587, 410] on input "**********" at bounding box center [679, 409] width 303 height 32
click at [620, 404] on input "**********" at bounding box center [679, 409] width 303 height 32
type input "**********"
click at [895, 412] on p "$ 0 ,00" at bounding box center [882, 409] width 89 height 32
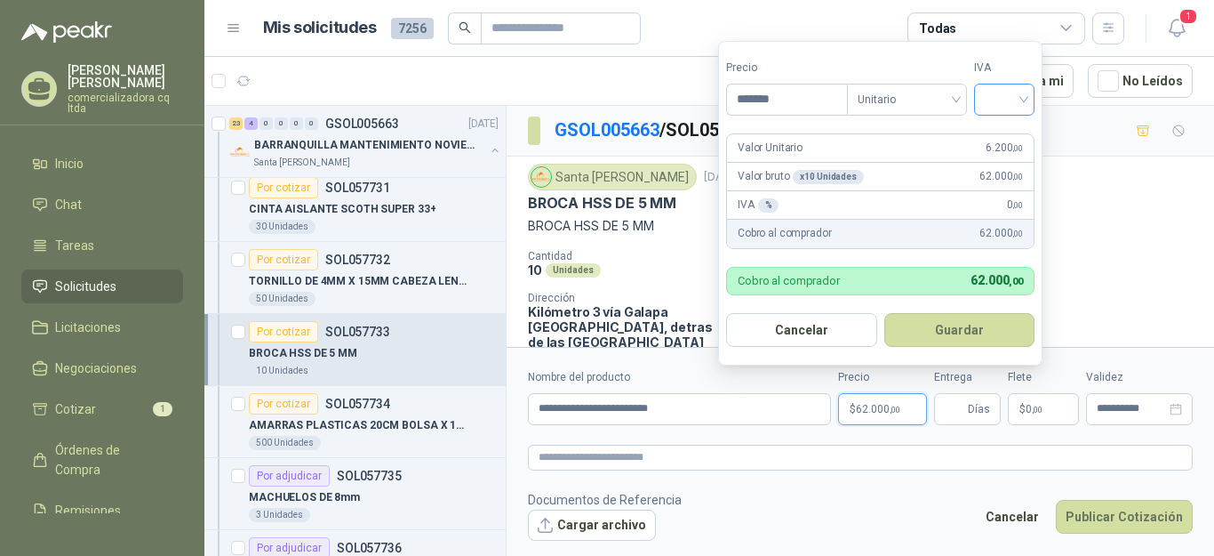
type input "*******"
click at [1024, 95] on input "search" at bounding box center [1004, 97] width 39 height 27
click at [1008, 136] on div "19%" at bounding box center [1008, 137] width 33 height 20
click at [960, 327] on button "Guardar" at bounding box center [962, 330] width 153 height 34
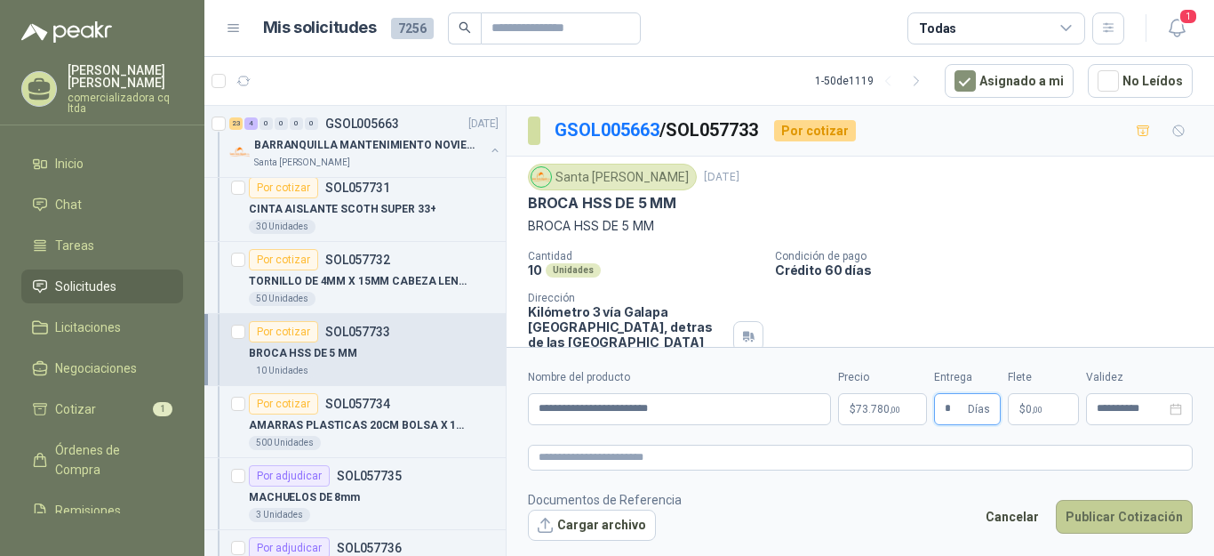
type input "*"
click at [1091, 519] on button "Publicar Cotización" at bounding box center [1124, 517] width 137 height 34
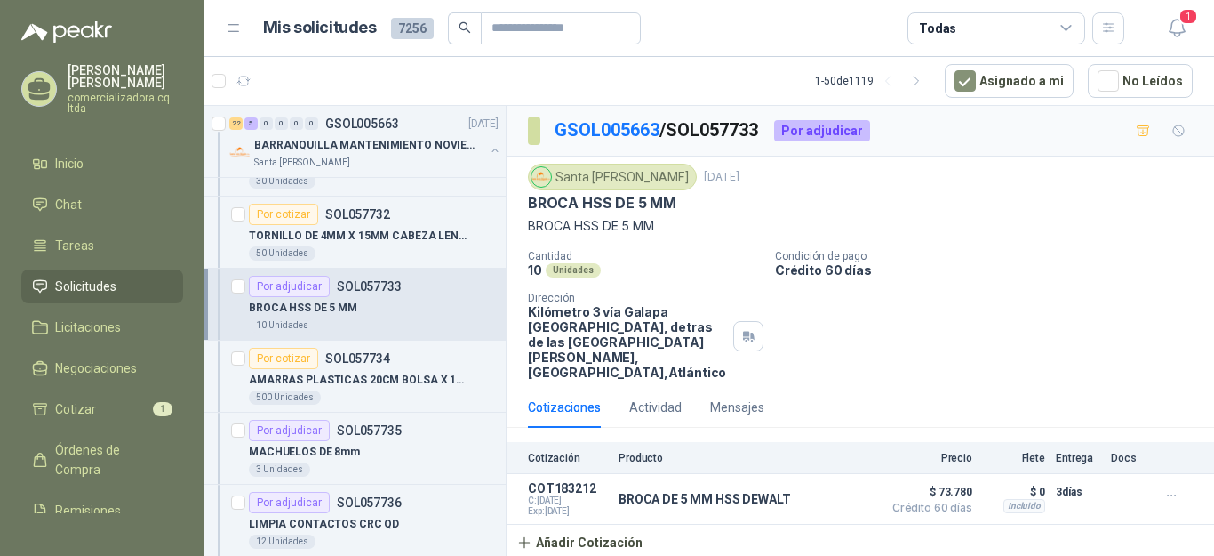
scroll to position [922, 0]
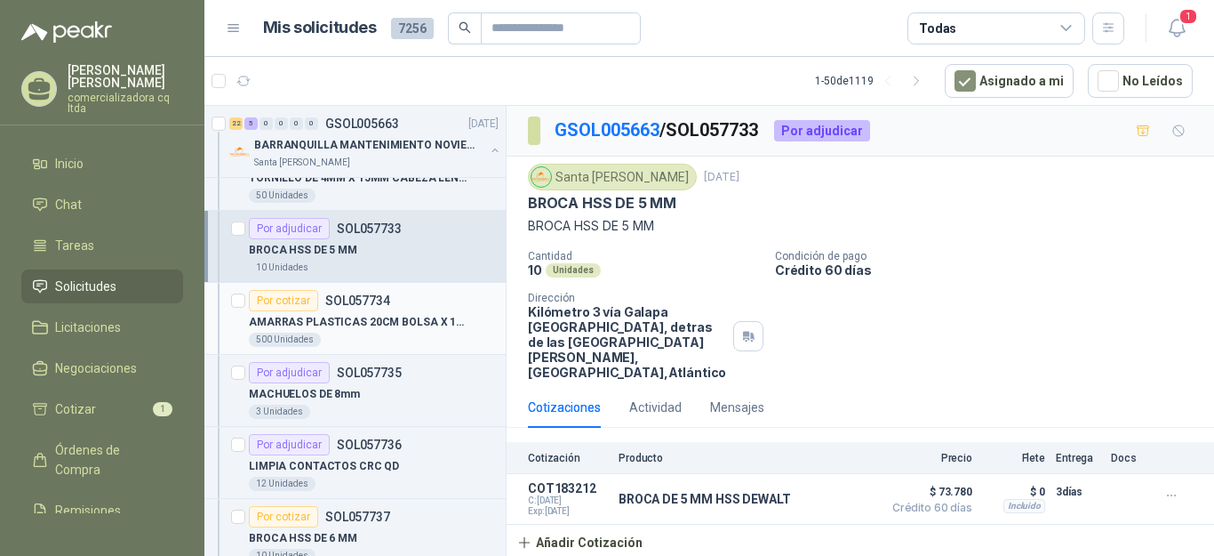
click at [308, 321] on p "AMARRAS PLASTICAS 20CM BOLSA X 100 UND" at bounding box center [359, 322] width 221 height 17
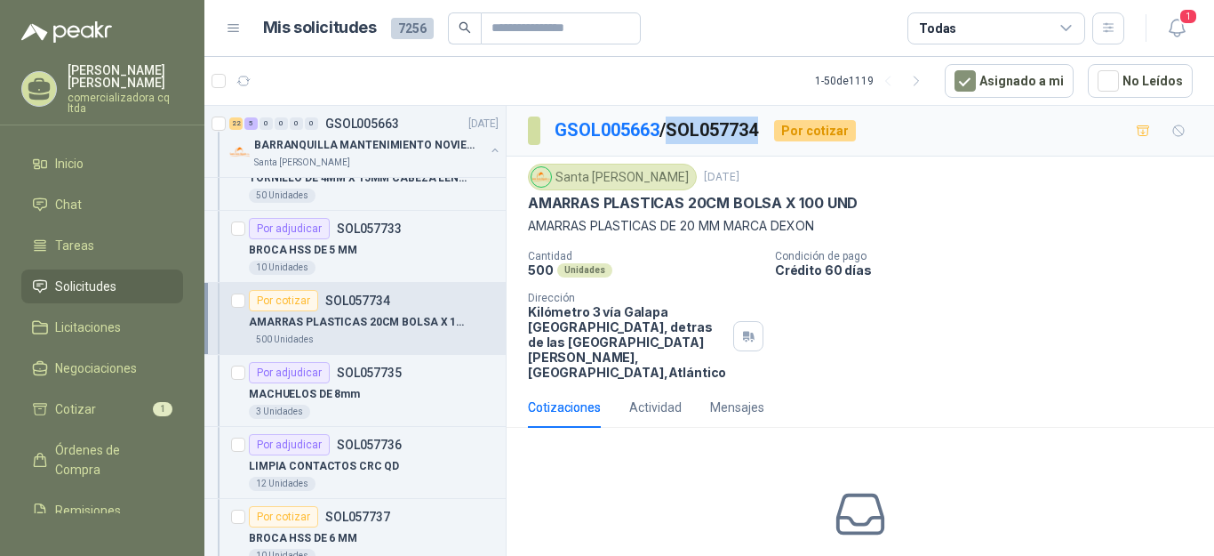
drag, startPoint x: 677, startPoint y: 127, endPoint x: 768, endPoint y: 126, distance: 90.7
click at [760, 126] on p "GSOL005663 / SOL057734" at bounding box center [657, 130] width 205 height 28
copy p "SOL057734"
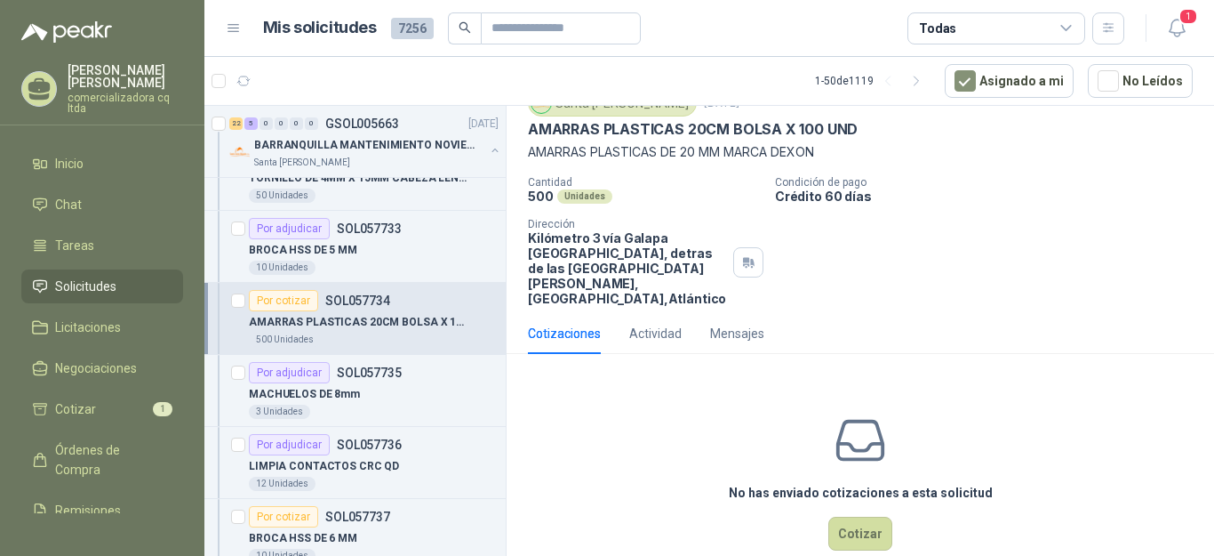
scroll to position [88, 0]
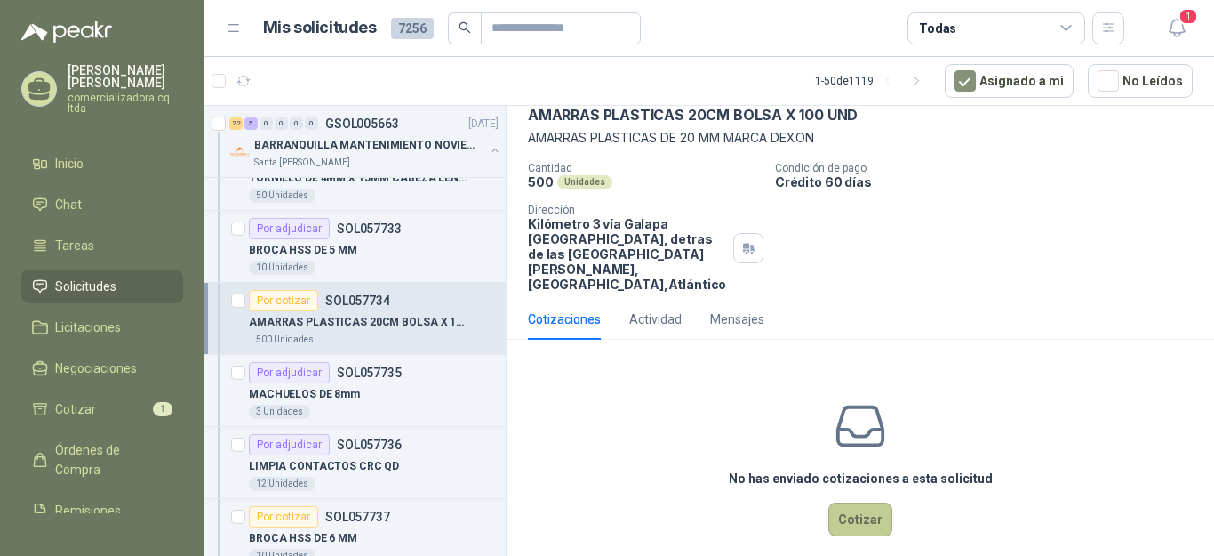
click at [860, 528] on button "Cotizar" at bounding box center [860, 519] width 64 height 34
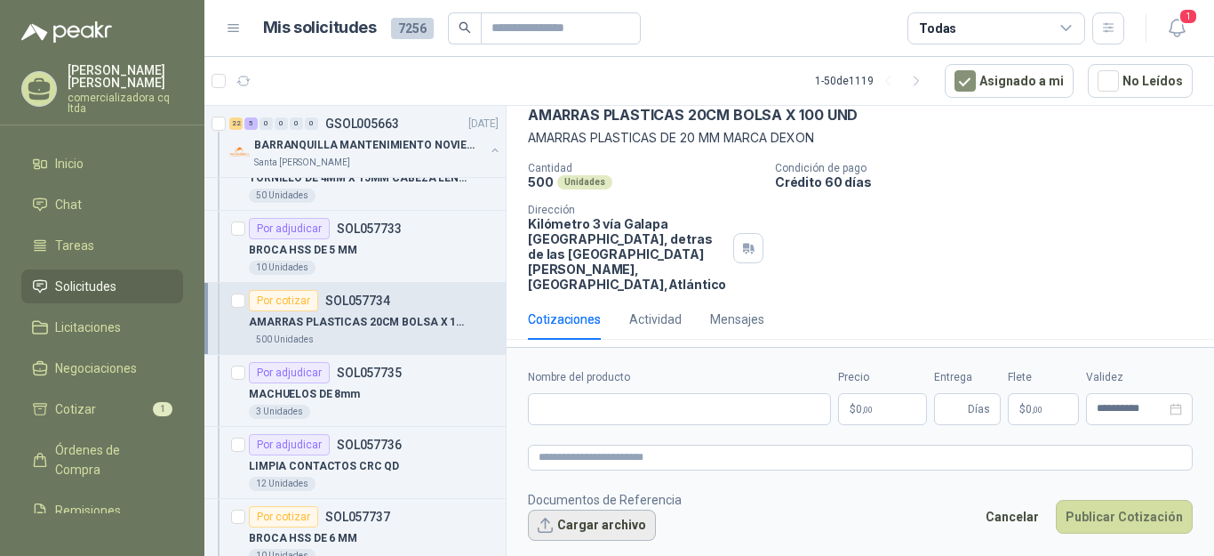
click at [598, 516] on button "Cargar archivo" at bounding box center [592, 525] width 128 height 32
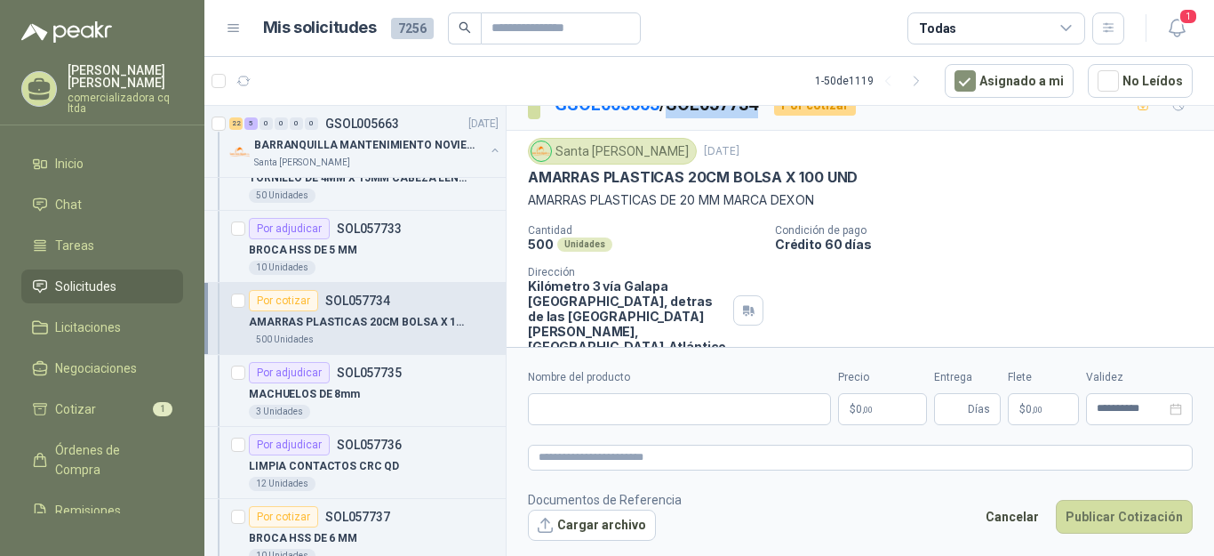
scroll to position [0, 0]
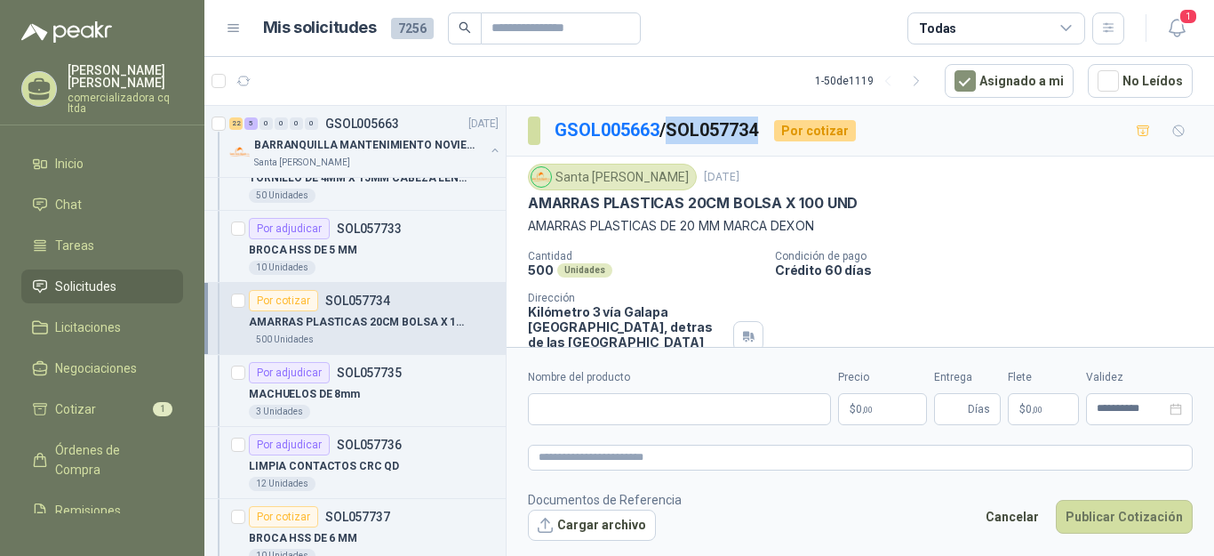
click at [673, 128] on p "GSOL005663 / SOL057734" at bounding box center [657, 130] width 205 height 28
click at [747, 147] on div "GSOL005663 / SOL057734 Por cotizar" at bounding box center [861, 131] width 708 height 51
drag, startPoint x: 677, startPoint y: 127, endPoint x: 770, endPoint y: 128, distance: 92.4
click at [770, 128] on div "GSOL005663 / SOL057734 Por cotizar" at bounding box center [692, 130] width 328 height 28
copy p "SOL057734"
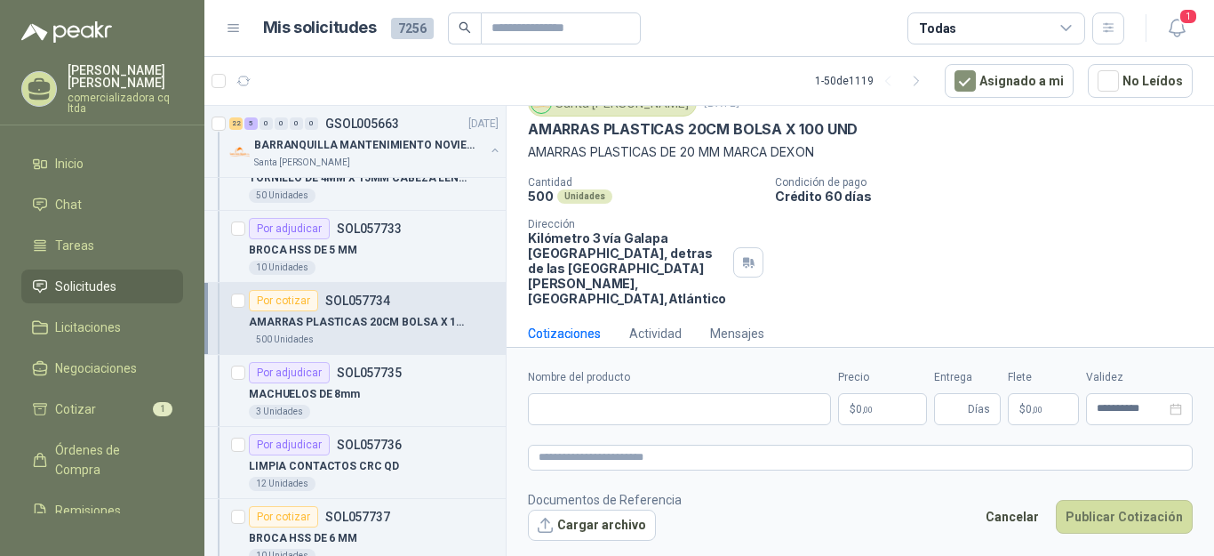
scroll to position [89, 0]
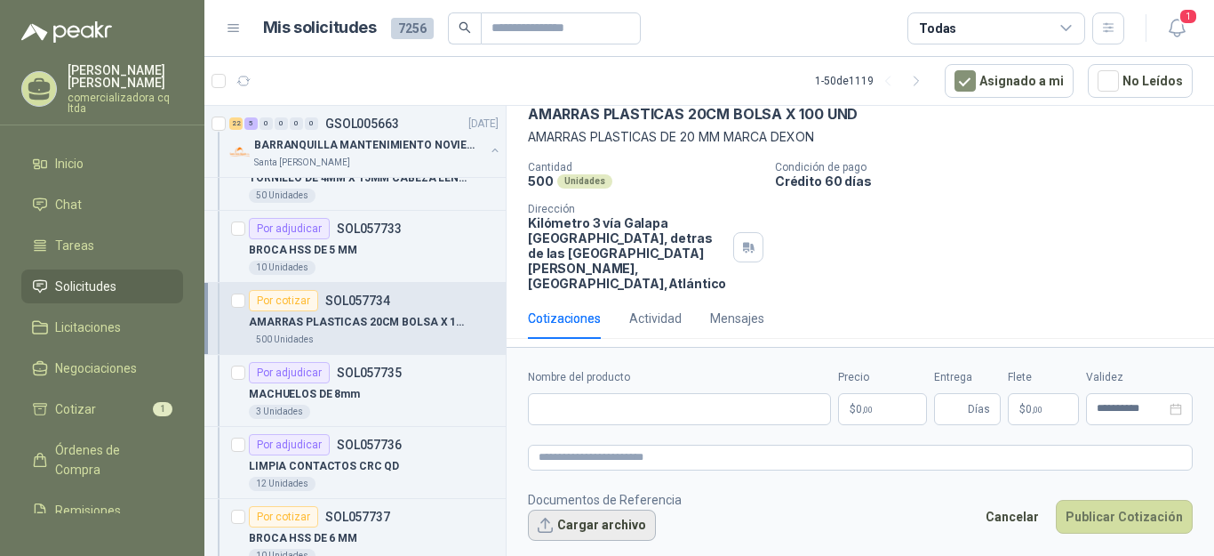
click at [626, 529] on button "Cargar archivo" at bounding box center [592, 525] width 128 height 32
click at [588, 419] on input "Nombre del producto" at bounding box center [679, 409] width 303 height 32
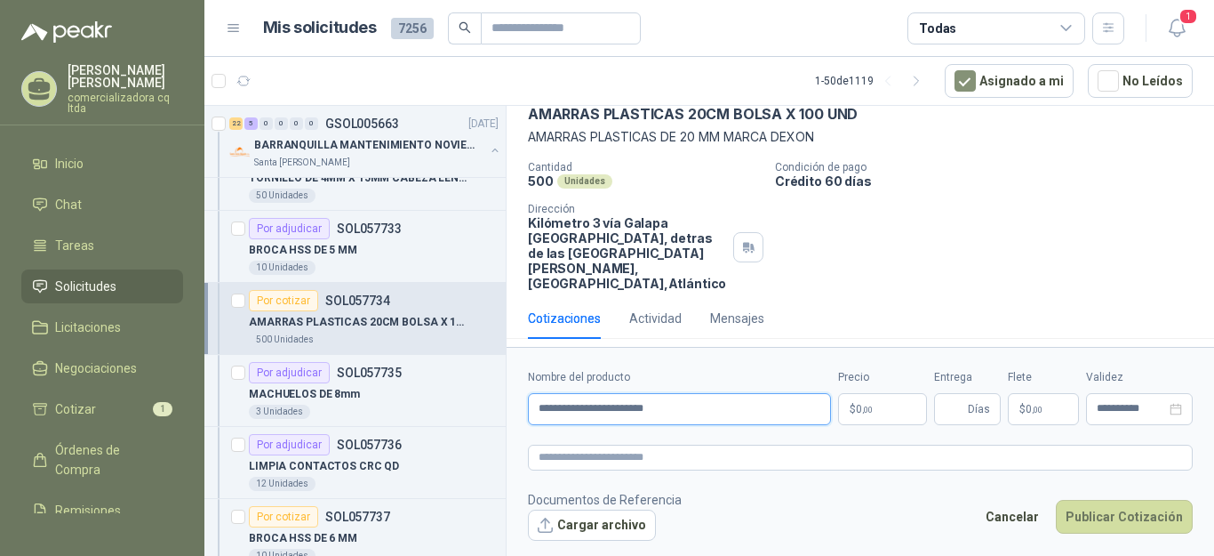
type input "**********"
click at [861, 414] on span "0 ,00" at bounding box center [864, 409] width 17 height 11
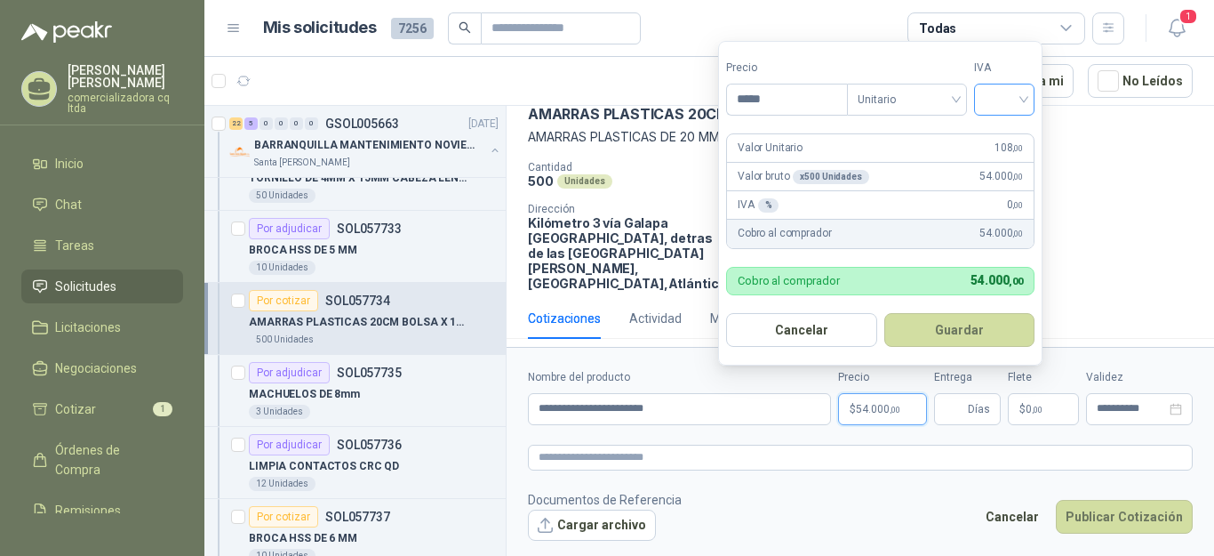
click at [1031, 101] on div at bounding box center [1004, 100] width 60 height 32
type input "*****"
click at [1007, 137] on div "19%" at bounding box center [1008, 137] width 33 height 20
click at [971, 329] on button "Guardar" at bounding box center [962, 330] width 153 height 34
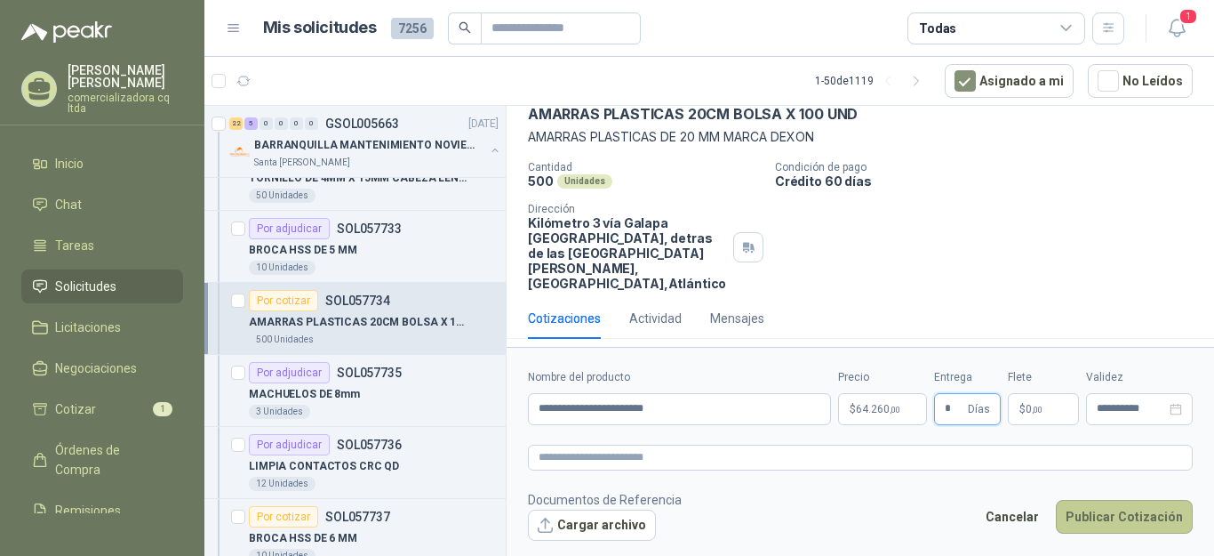
type input "*"
click at [1095, 522] on button "Publicar Cotización" at bounding box center [1124, 517] width 137 height 34
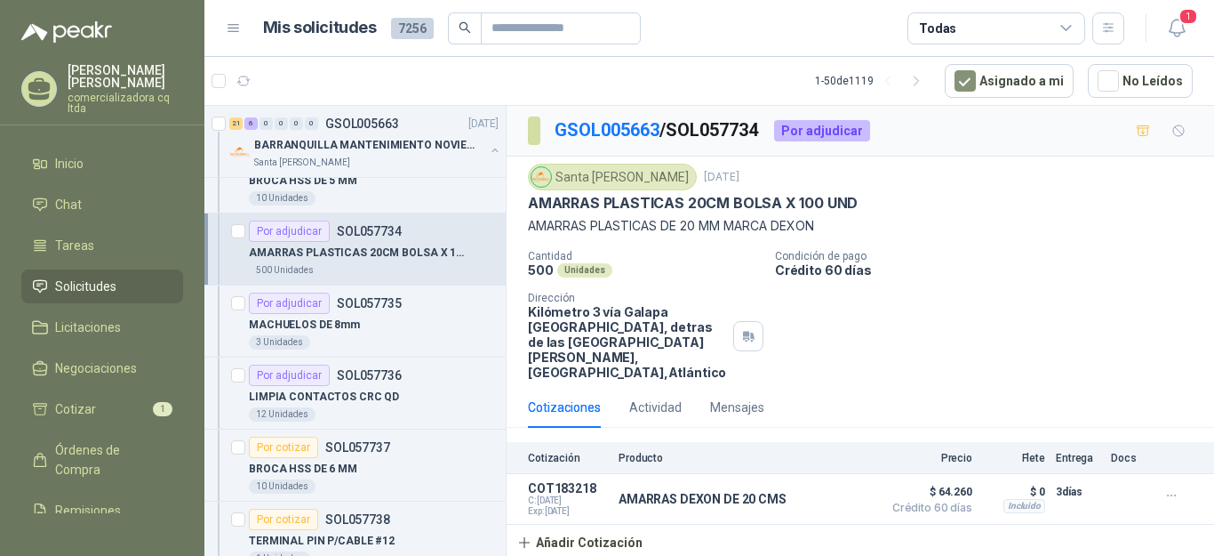
scroll to position [1083, 0]
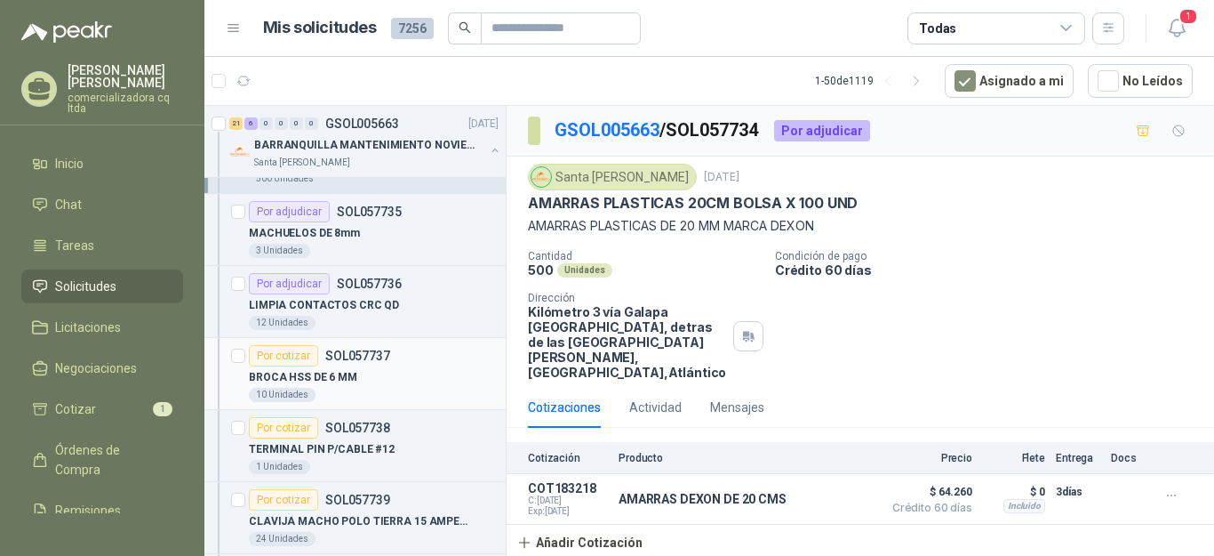
click at [337, 374] on p "BROCA HSS DE 6 MM" at bounding box center [303, 377] width 108 height 17
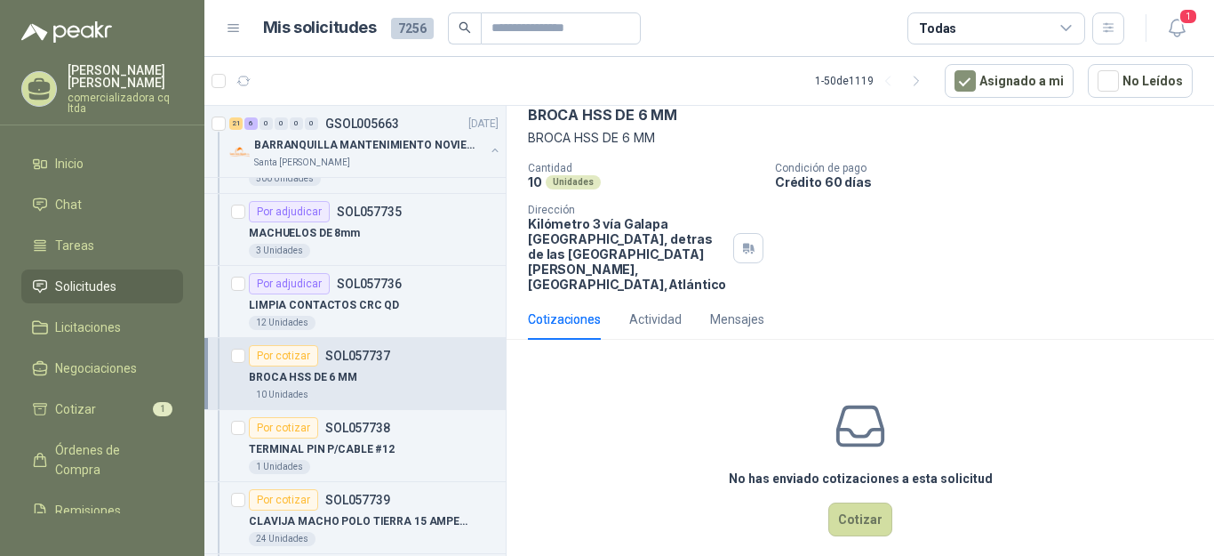
scroll to position [107, 0]
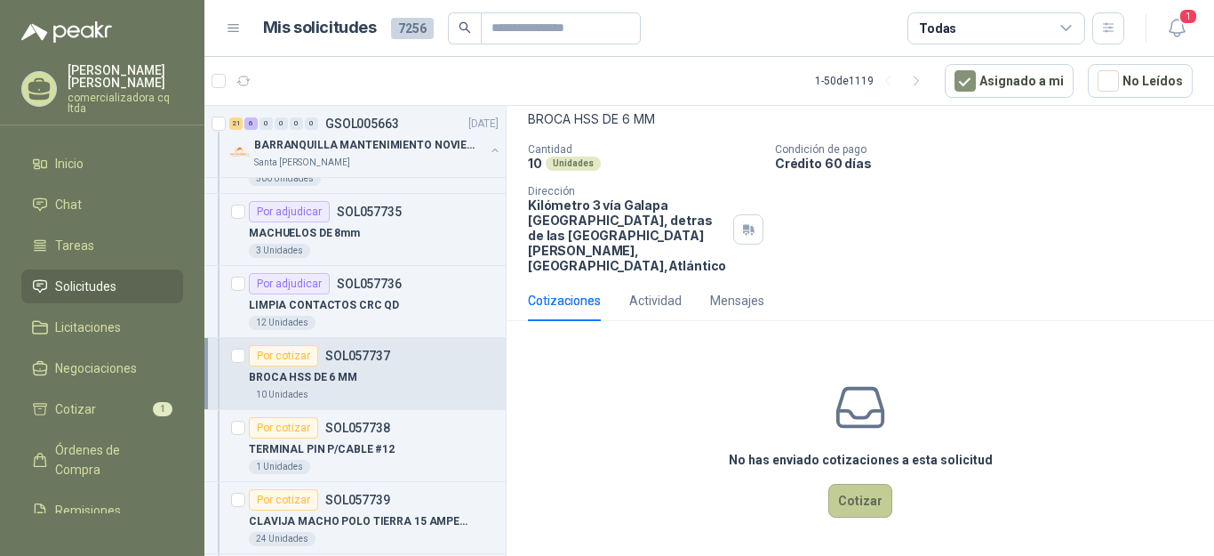
click at [868, 508] on button "Cotizar" at bounding box center [860, 501] width 64 height 34
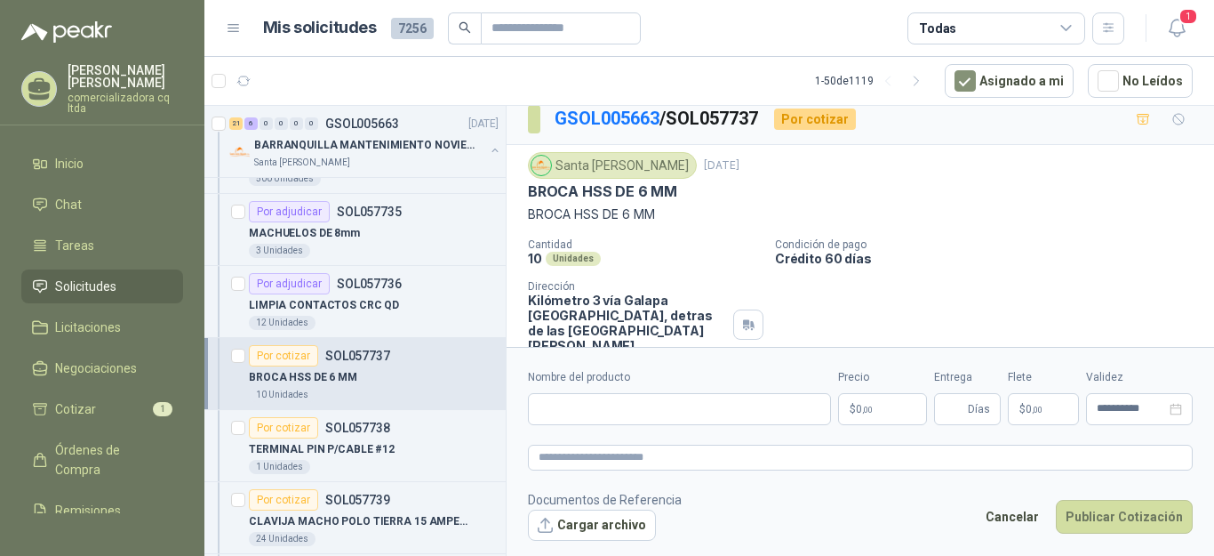
scroll to position [0, 0]
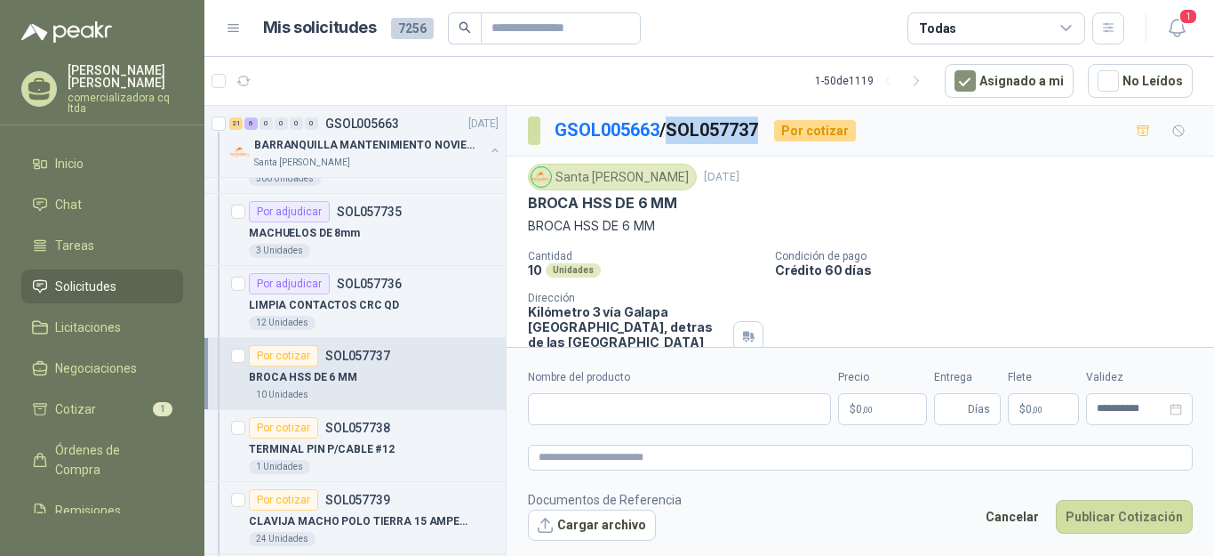
drag, startPoint x: 677, startPoint y: 130, endPoint x: 771, endPoint y: 130, distance: 93.3
click at [771, 130] on div "GSOL005663 / SOL057737 Por cotizar" at bounding box center [692, 130] width 328 height 28
copy p "SOL057737"
click at [628, 526] on button "Cargar archivo" at bounding box center [592, 525] width 128 height 32
click at [557, 402] on input "Nombre del producto" at bounding box center [679, 409] width 303 height 32
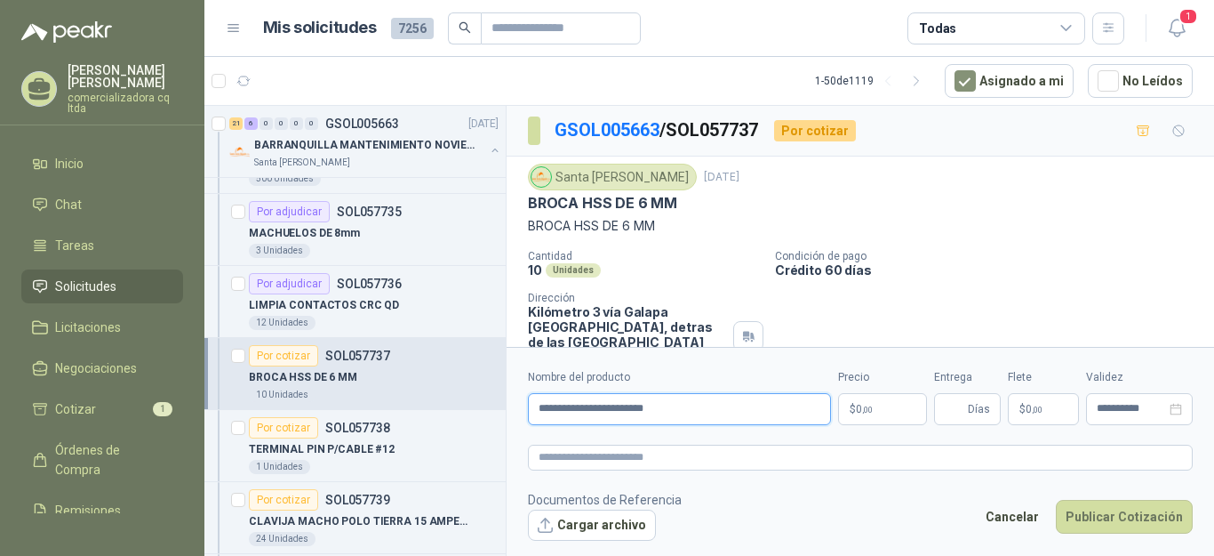
type input "**********"
click at [876, 406] on p "$ 0 ,00" at bounding box center [882, 409] width 89 height 32
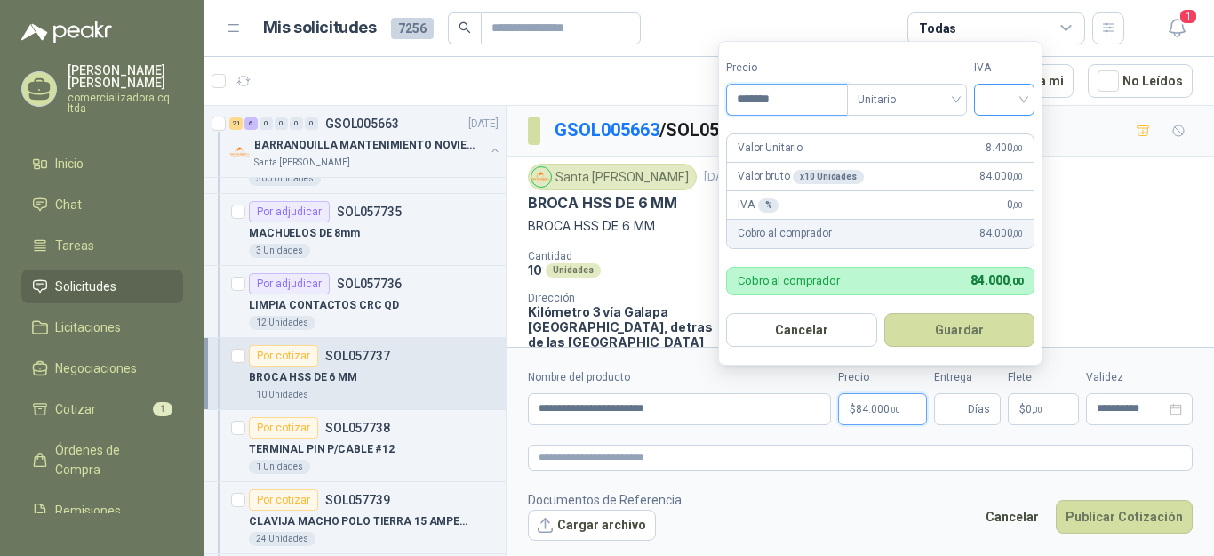
type input "*******"
click at [1024, 100] on input "search" at bounding box center [1004, 97] width 39 height 27
click at [1006, 136] on div "19%" at bounding box center [1008, 137] width 33 height 20
click at [941, 335] on button "Guardar" at bounding box center [962, 330] width 153 height 34
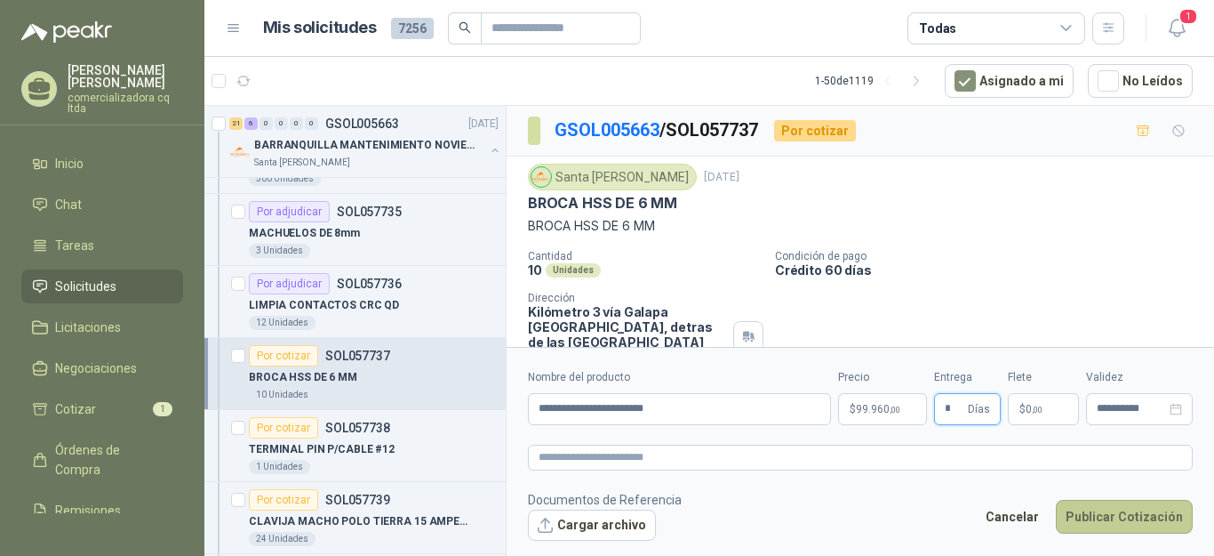
type input "*"
click at [1121, 517] on button "Publicar Cotización" at bounding box center [1124, 517] width 137 height 34
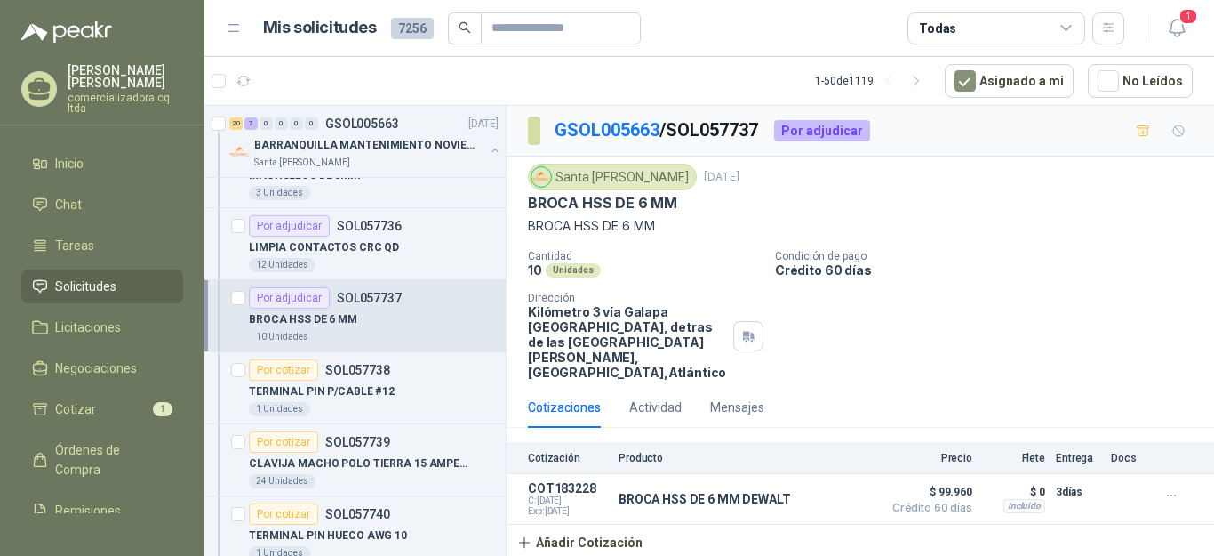
scroll to position [1176, 0]
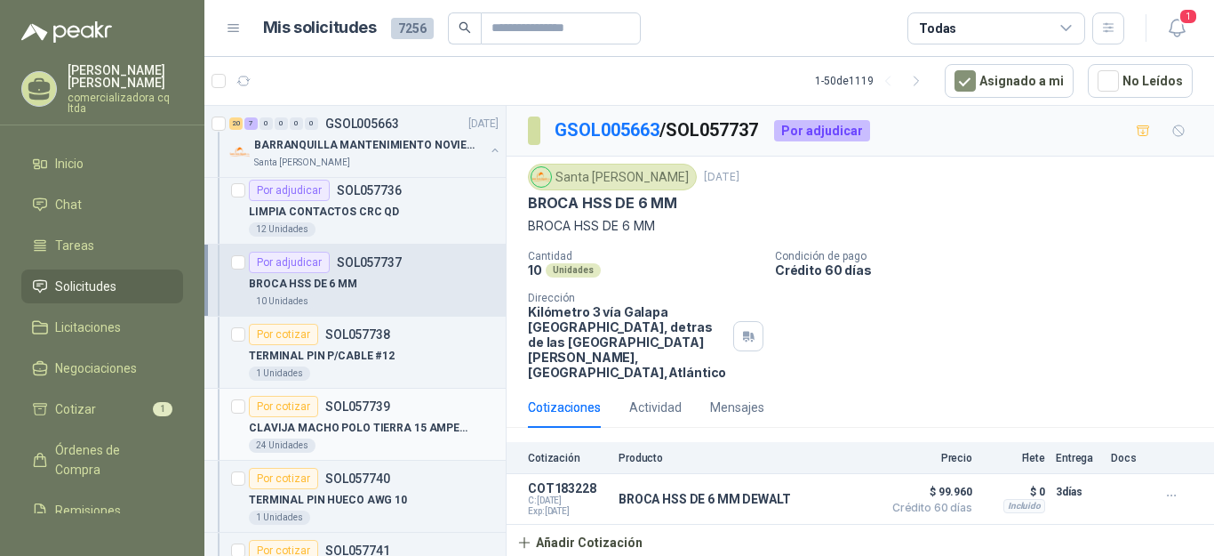
click at [375, 425] on p "CLAVIJA MACHO POLO TIERRA 15 AMPER LEVIT" at bounding box center [359, 428] width 221 height 17
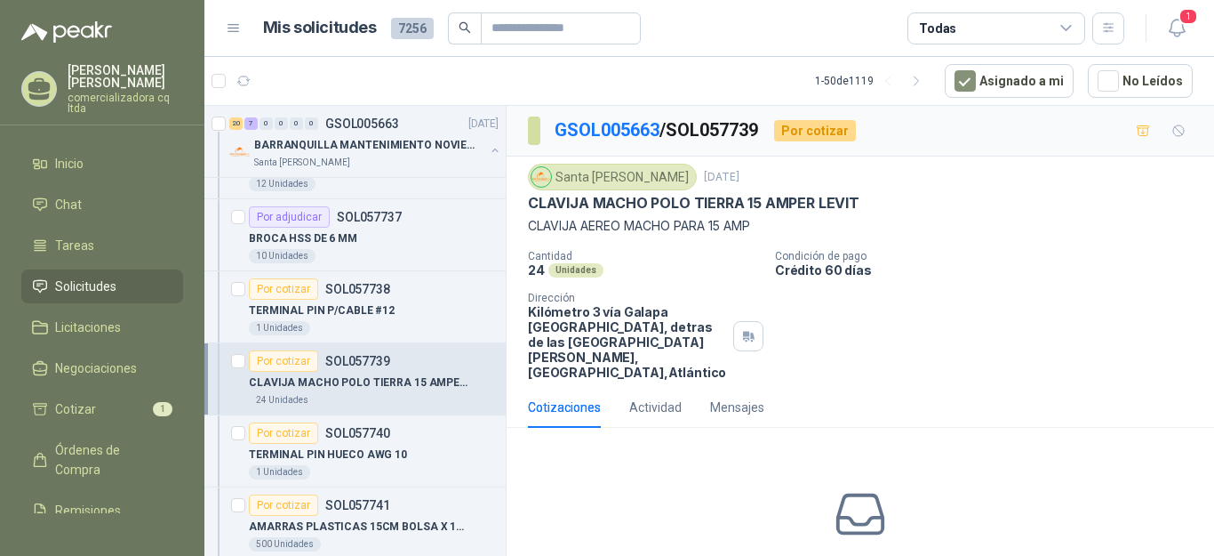
scroll to position [1291, 0]
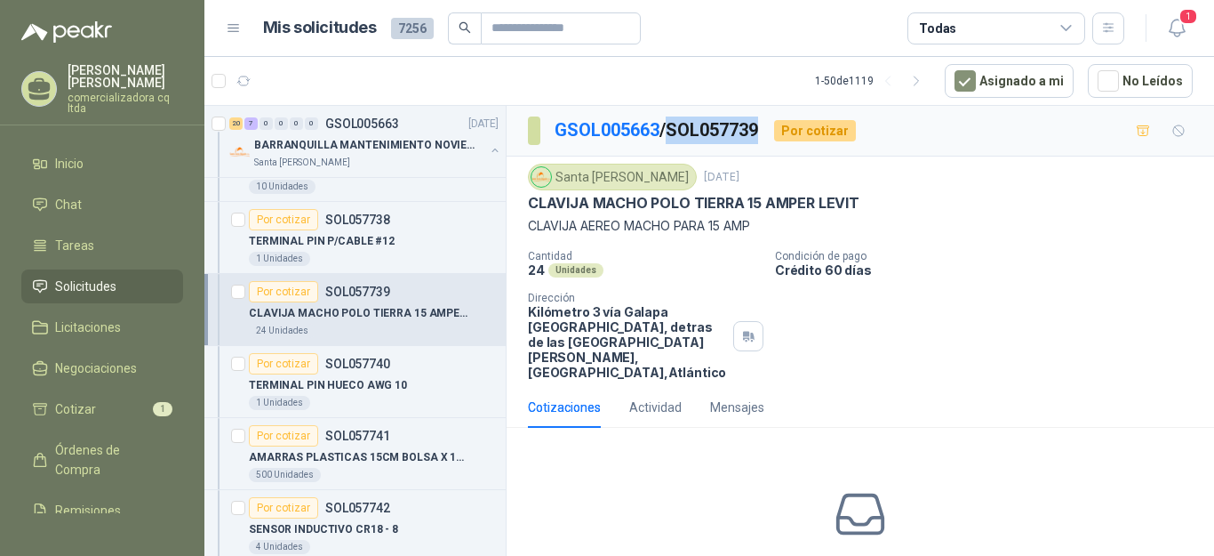
drag, startPoint x: 677, startPoint y: 129, endPoint x: 769, endPoint y: 127, distance: 91.6
click at [769, 127] on div "GSOL005663 / SOL057739 Por cotizar" at bounding box center [692, 130] width 328 height 28
copy p "SOL057739"
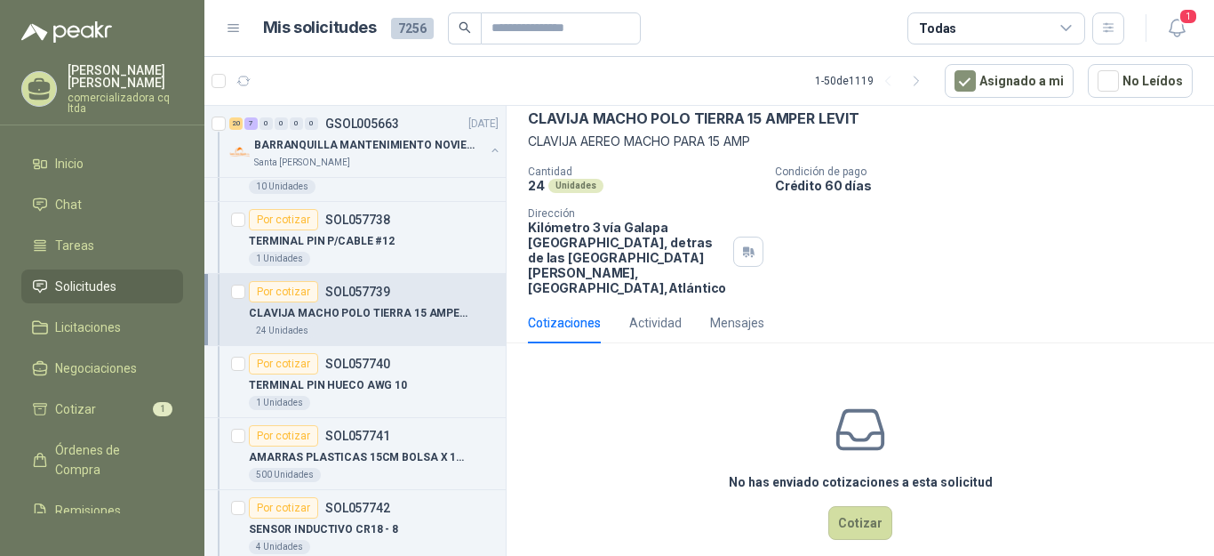
scroll to position [86, 0]
click at [862, 515] on button "Cotizar" at bounding box center [860, 521] width 64 height 34
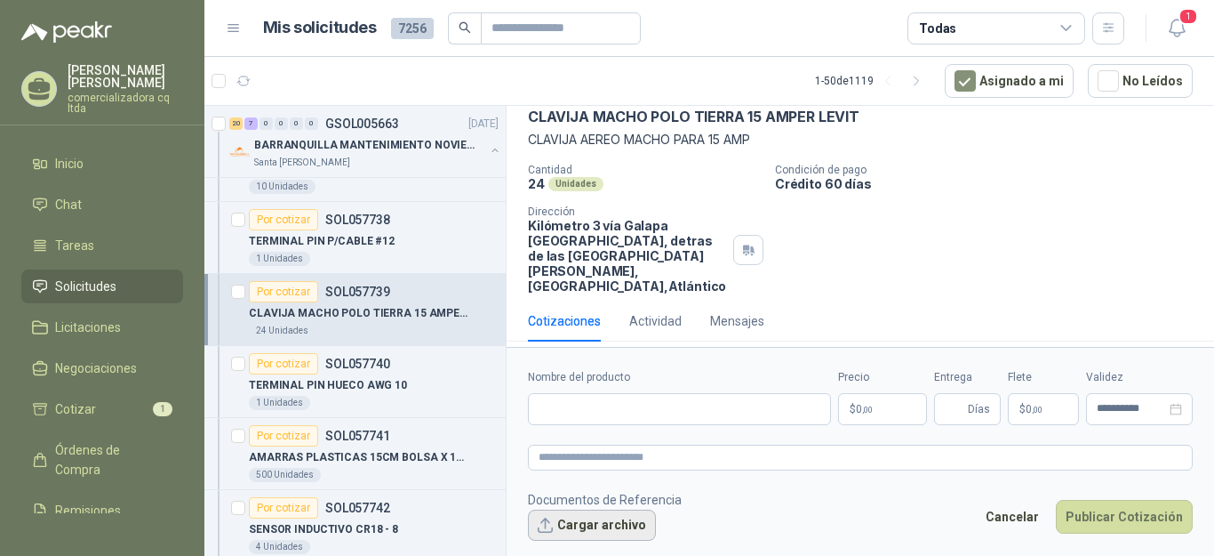
click at [620, 530] on button "Cargar archivo" at bounding box center [592, 525] width 128 height 32
click at [562, 404] on input "Nombre del producto" at bounding box center [679, 409] width 303 height 32
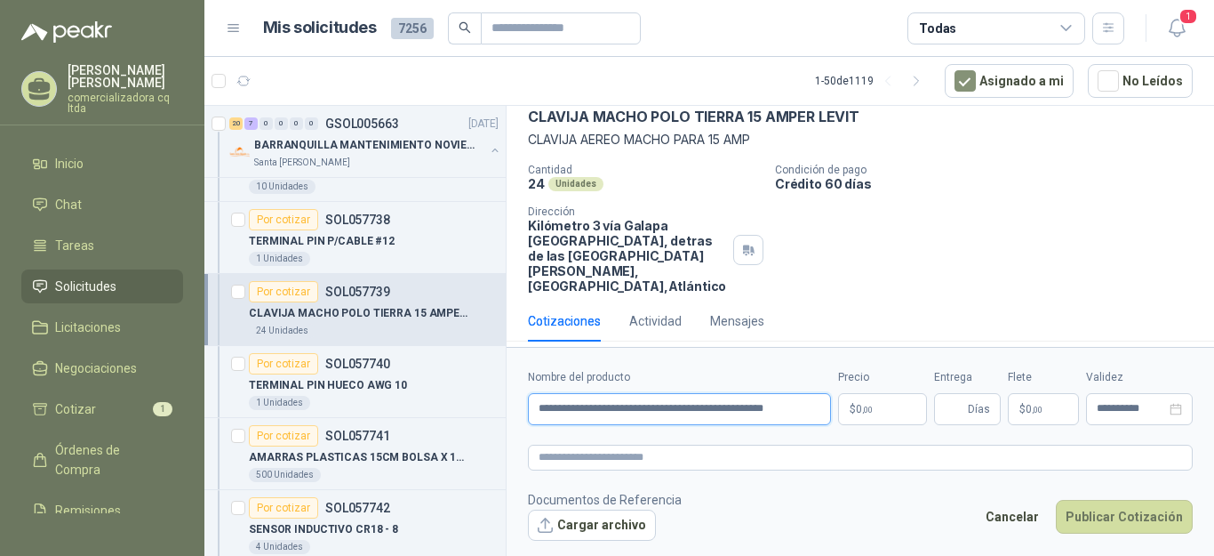
scroll to position [0, 7]
type input "**********"
click at [905, 411] on p "$ 0 ,00" at bounding box center [882, 409] width 89 height 32
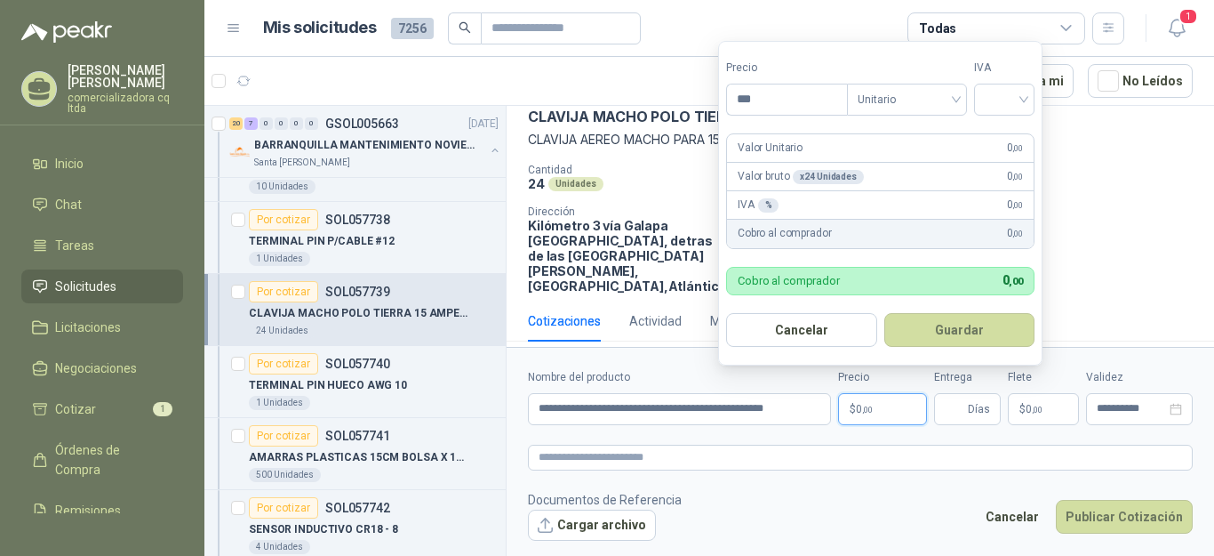
scroll to position [0, 0]
click at [1032, 94] on div at bounding box center [1004, 100] width 60 height 32
type input "********"
click at [1009, 140] on div "19%" at bounding box center [1008, 137] width 33 height 20
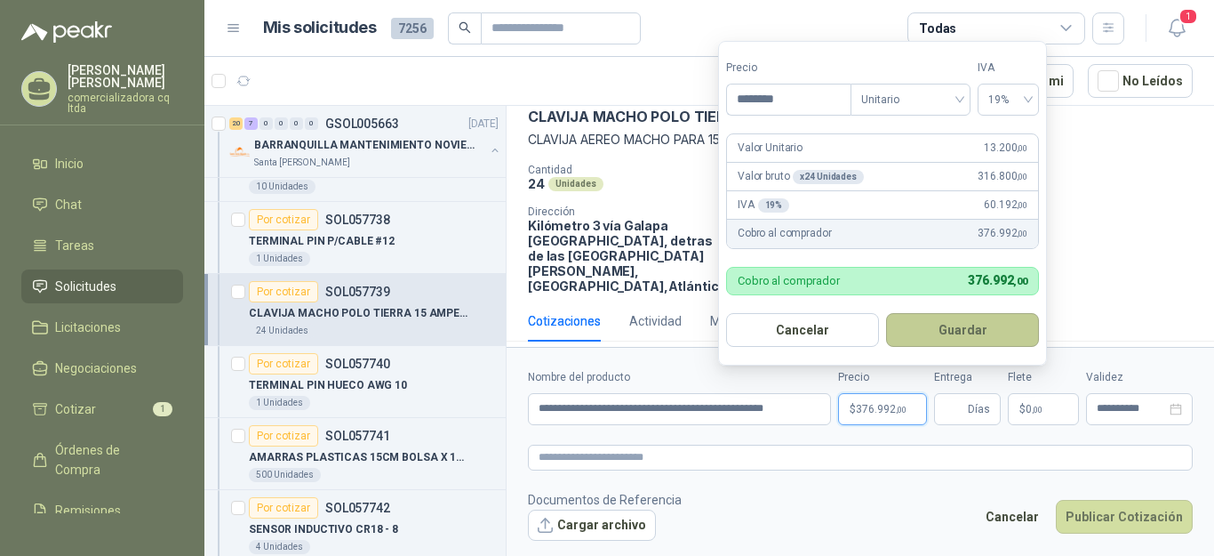
click at [975, 333] on button "Guardar" at bounding box center [962, 330] width 153 height 34
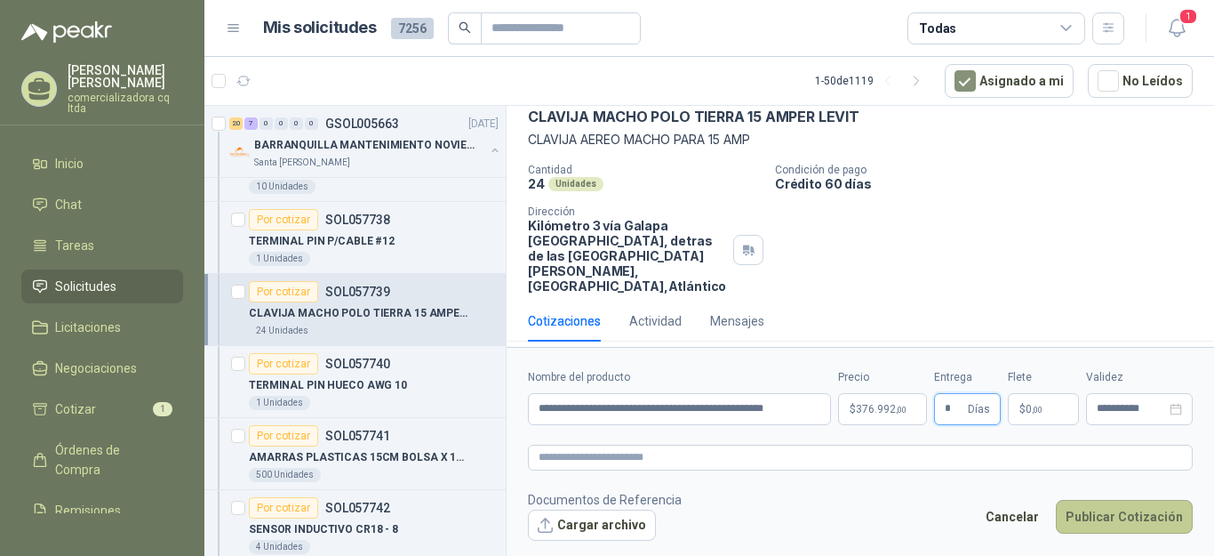
type input "*"
click at [1111, 524] on button "Publicar Cotización" at bounding box center [1124, 517] width 137 height 34
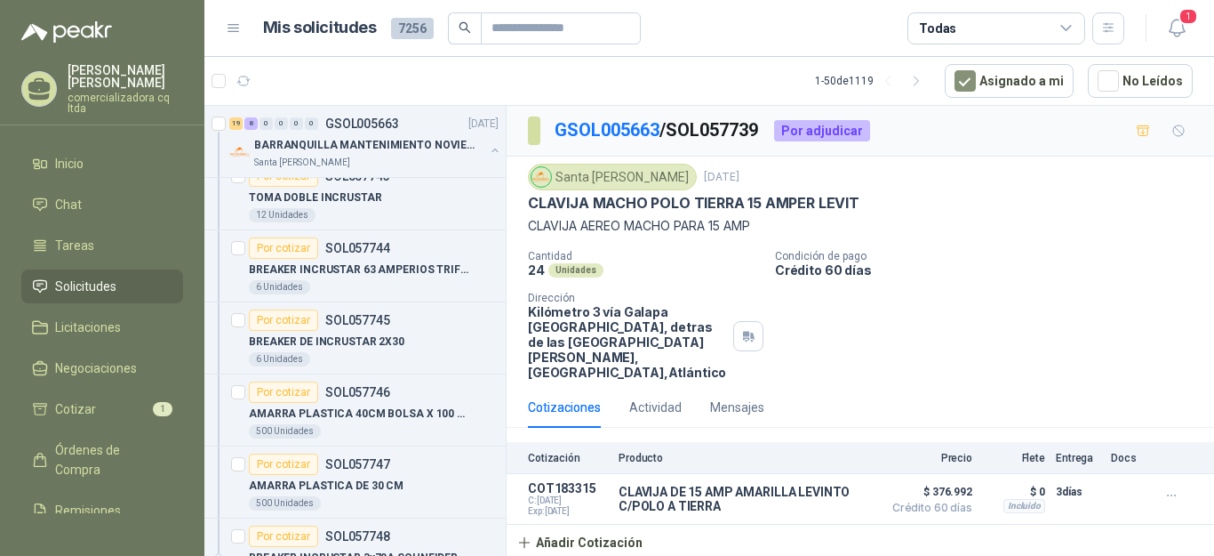
scroll to position [1625, 0]
